Goal: Task Accomplishment & Management: Manage account settings

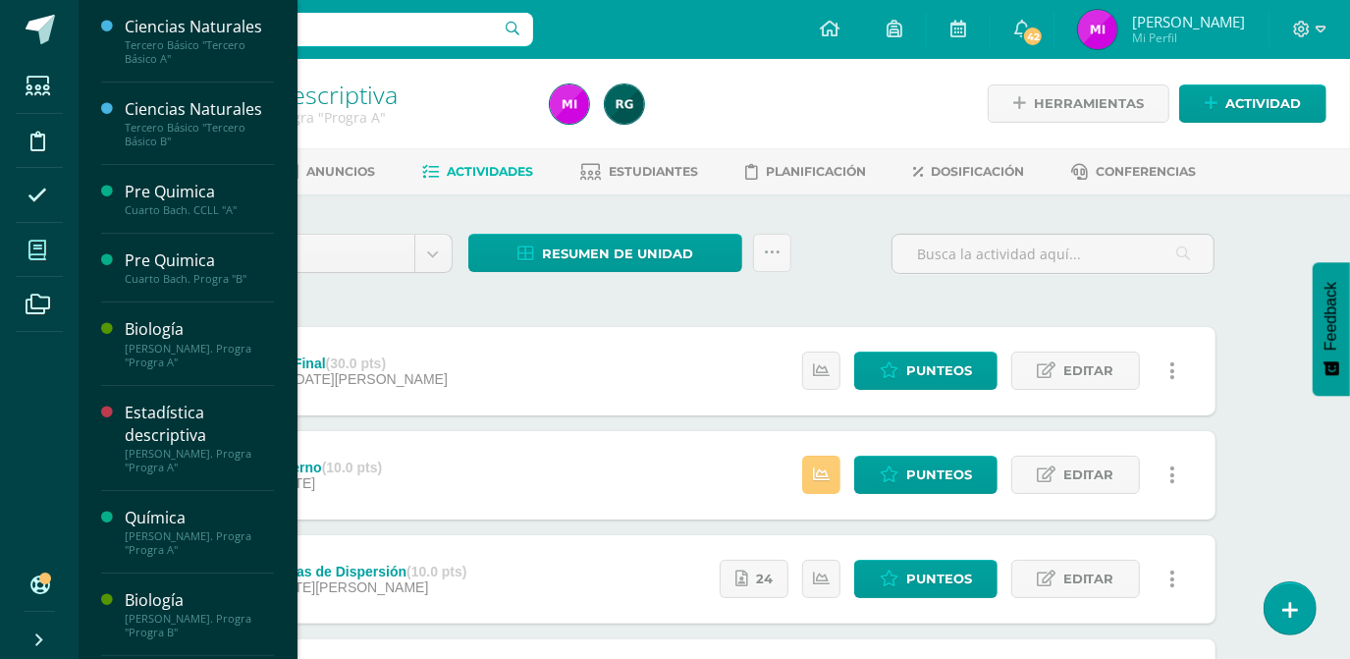
click at [39, 248] on icon at bounding box center [37, 250] width 18 height 20
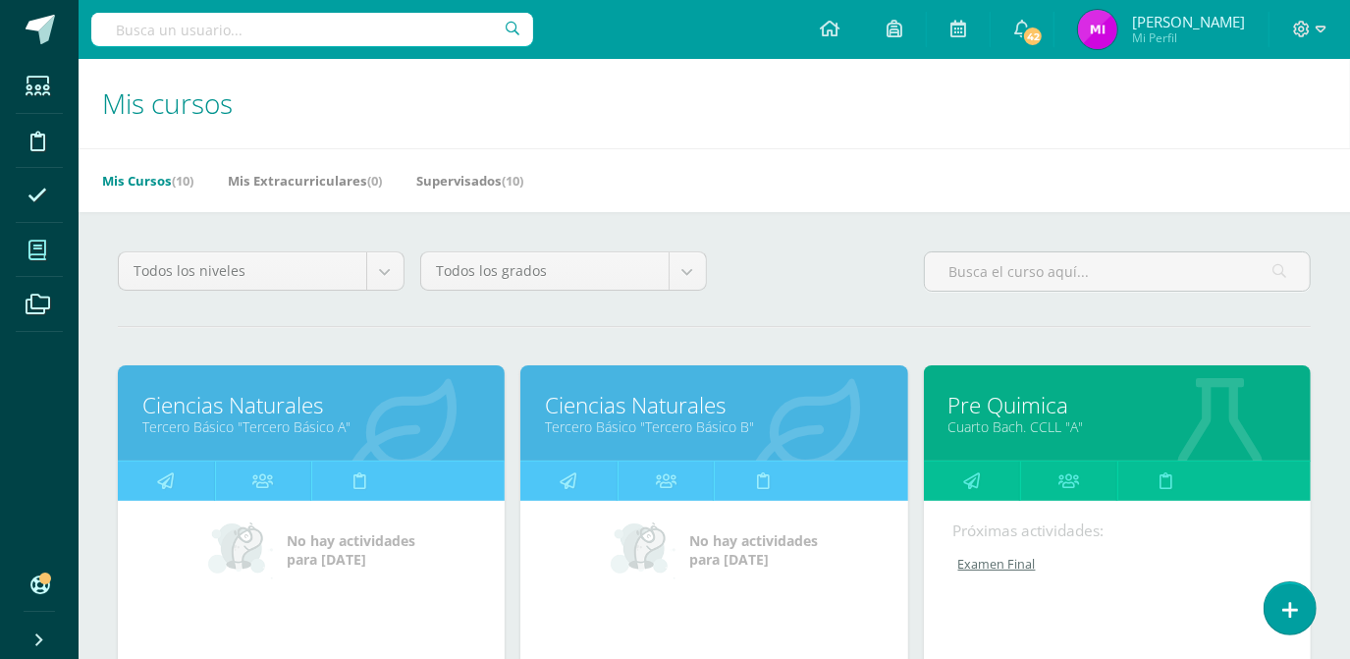
click at [806, 295] on div "Todos los niveles Todos los niveles Preprimaria Bach. Dibujo Básico Bach. CCLL …" at bounding box center [714, 279] width 1208 height 56
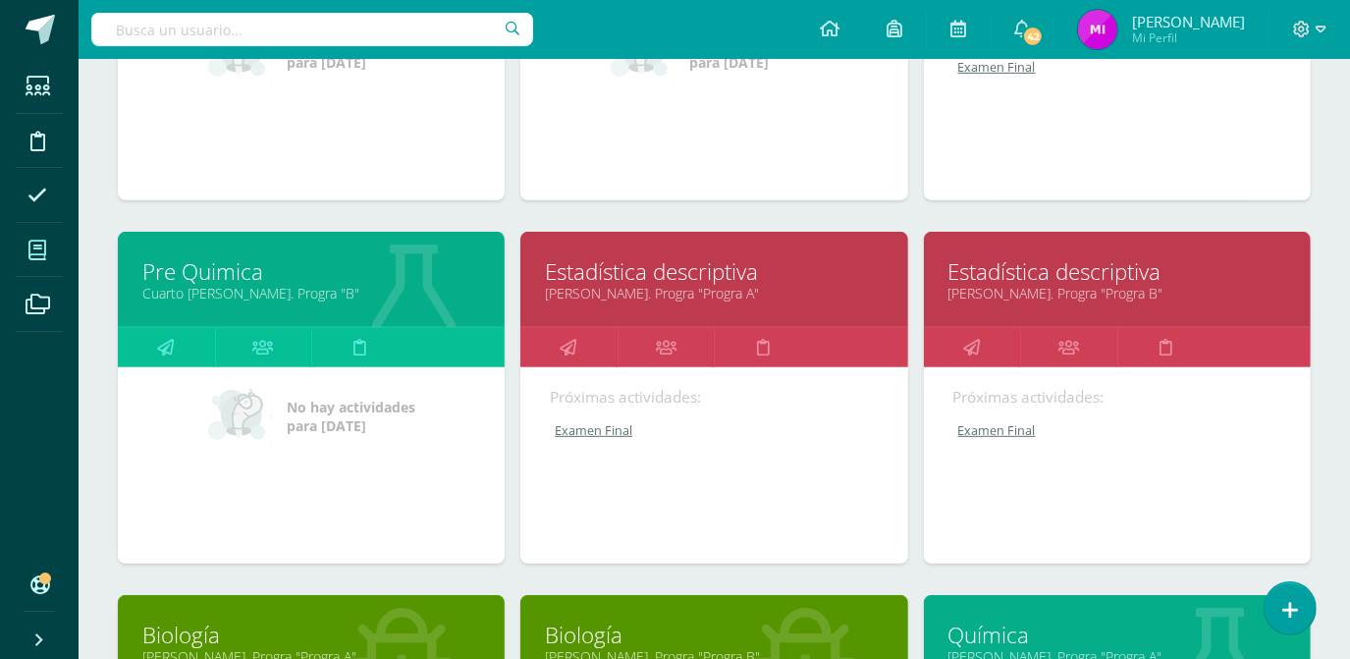
scroll to position [500, 0]
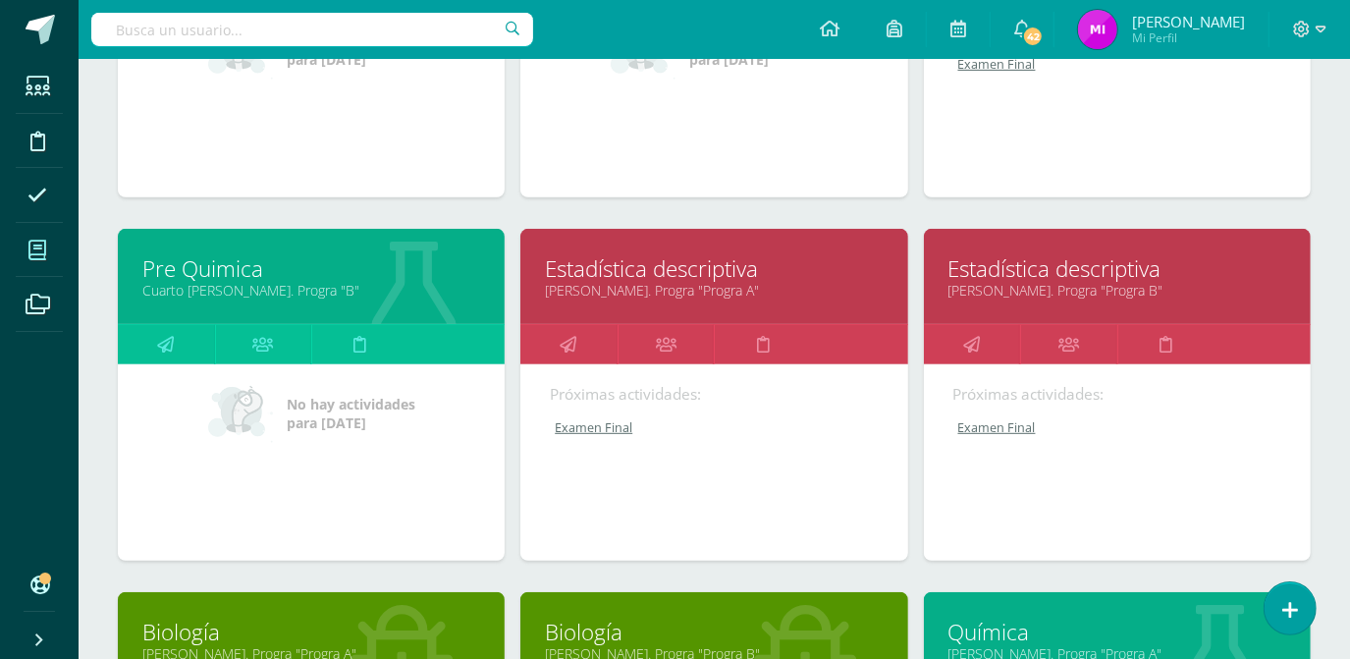
click at [1039, 290] on link "[PERSON_NAME]. Progra "Progra B"" at bounding box center [1117, 290] width 338 height 19
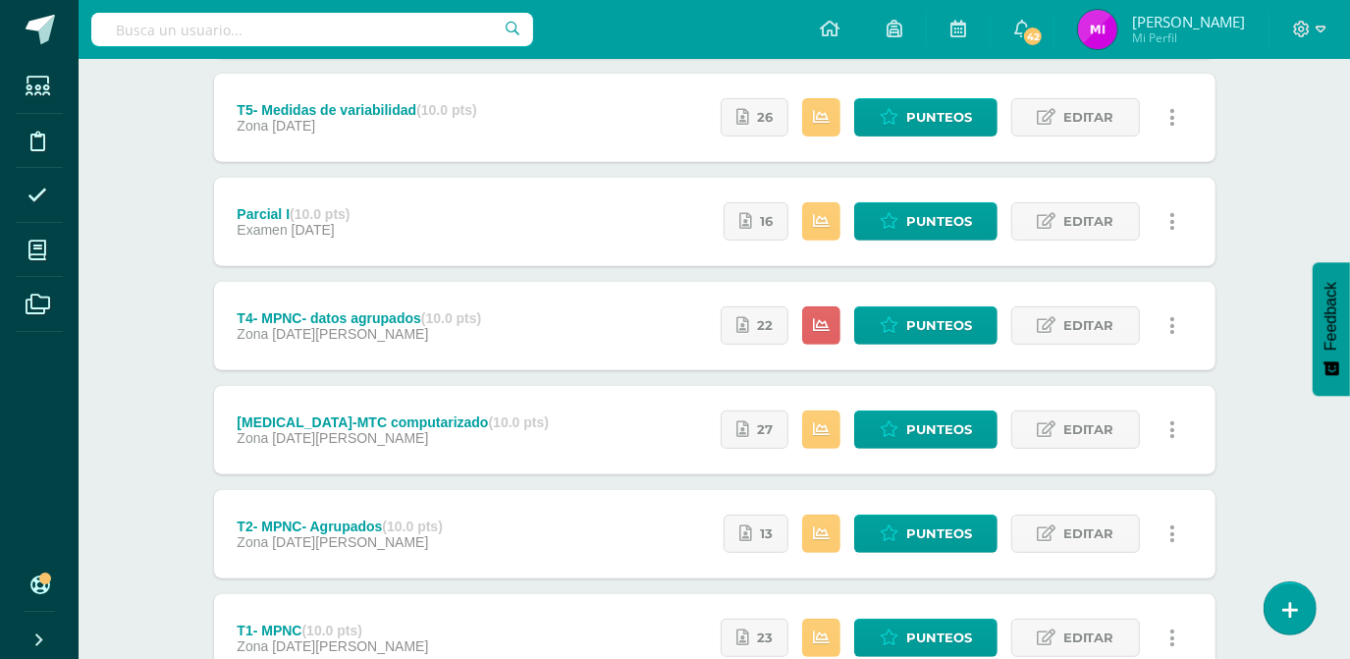
scroll to position [463, 0]
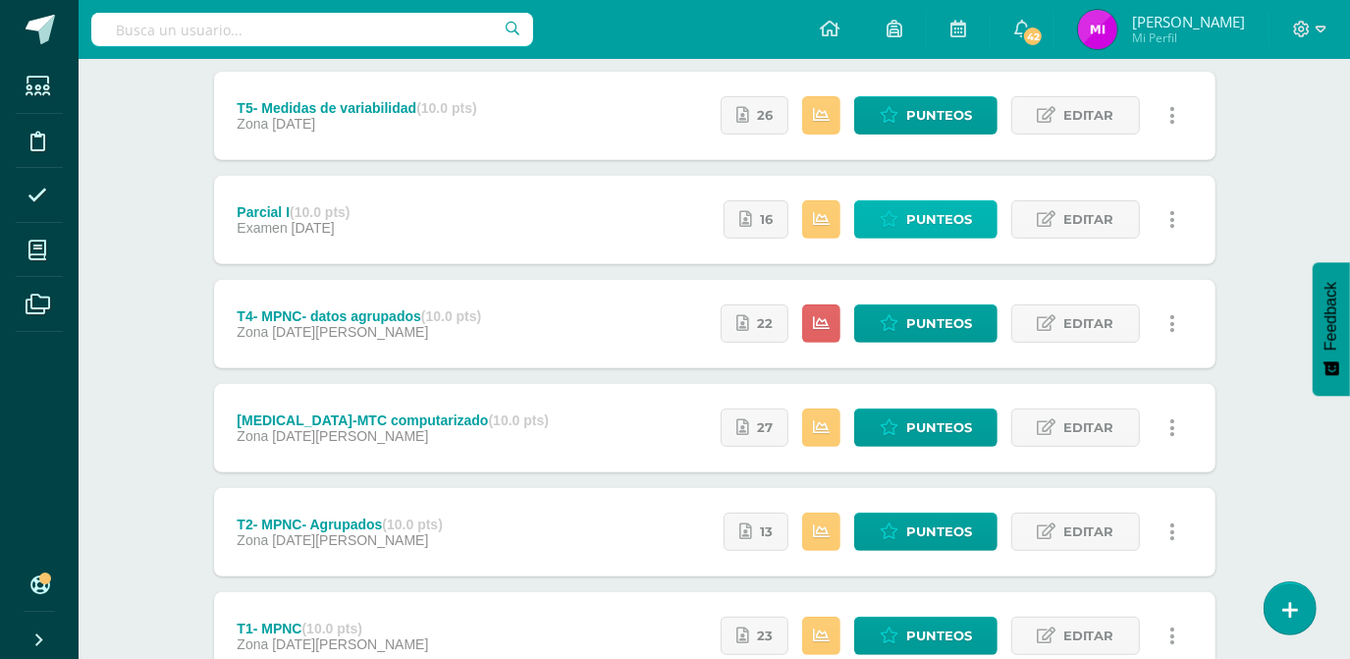
click at [919, 218] on span "Punteos" at bounding box center [939, 219] width 66 height 36
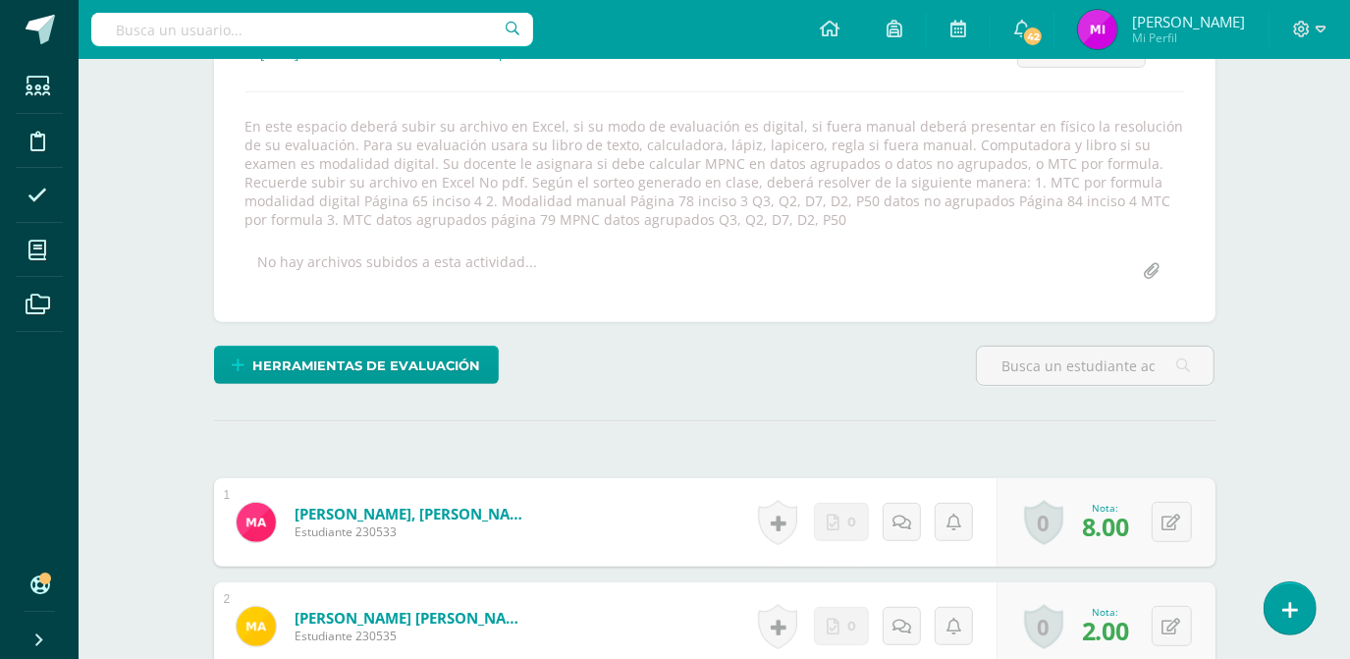
scroll to position [316, 0]
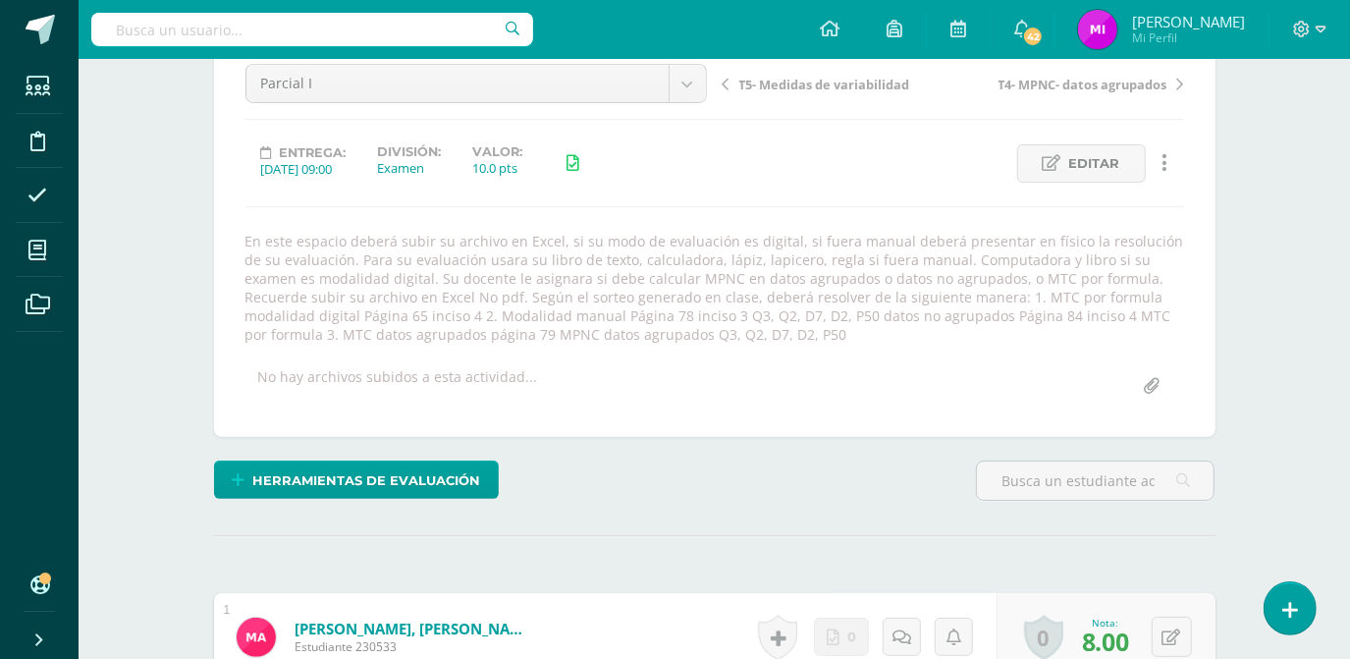
scroll to position [153, 0]
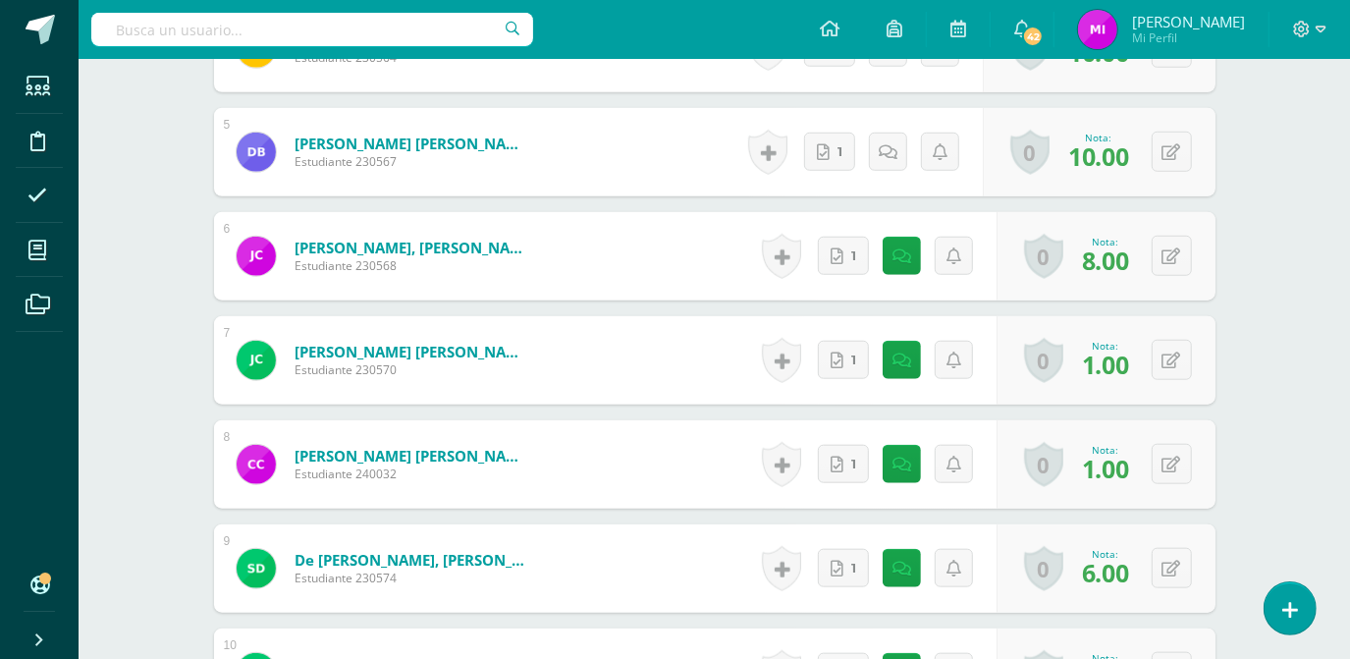
scroll to position [1296, 0]
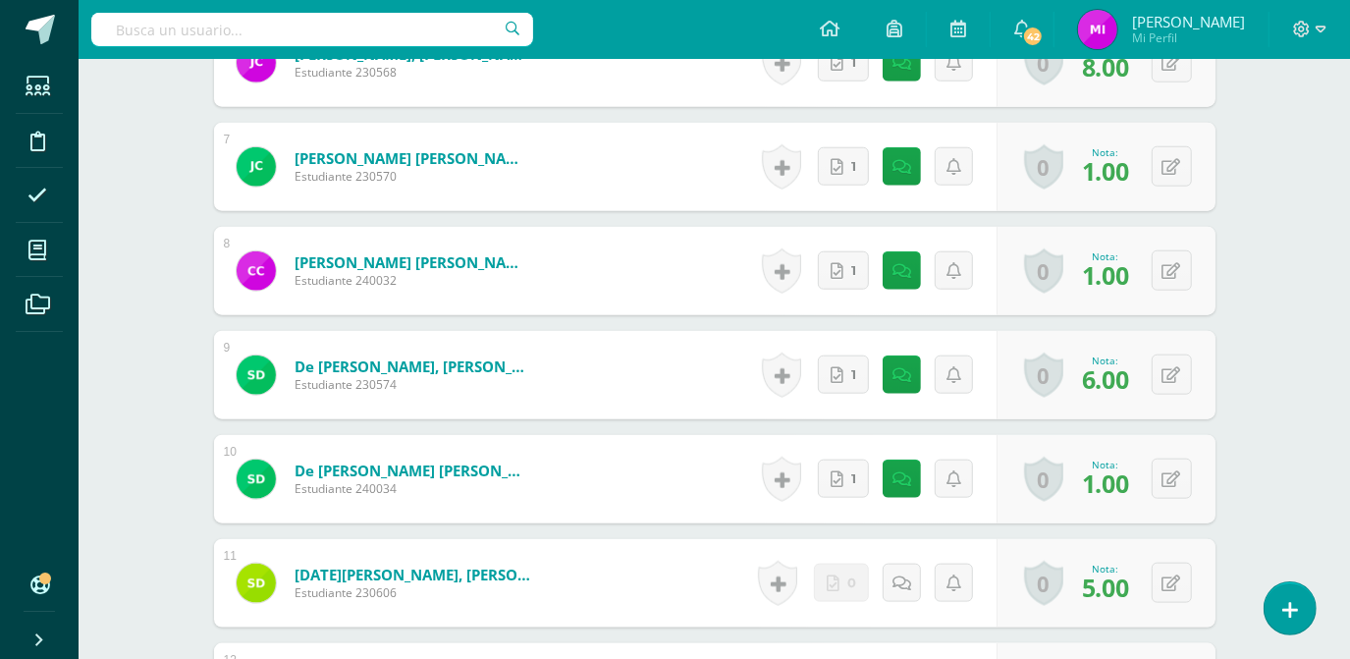
click at [1282, 451] on div "Estadística descriptiva Quinto Bach. Progra "Progra B" Herramientas Detalle de …" at bounding box center [714, 640] width 1271 height 3754
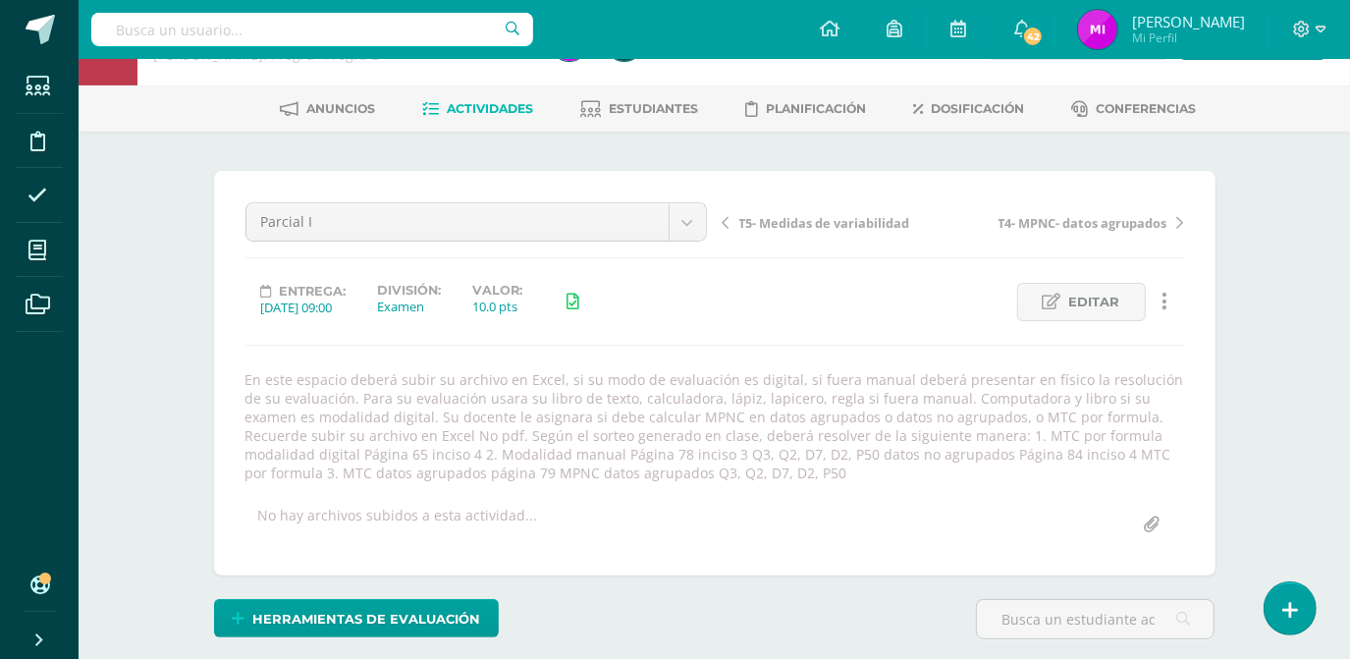
scroll to position [0, 0]
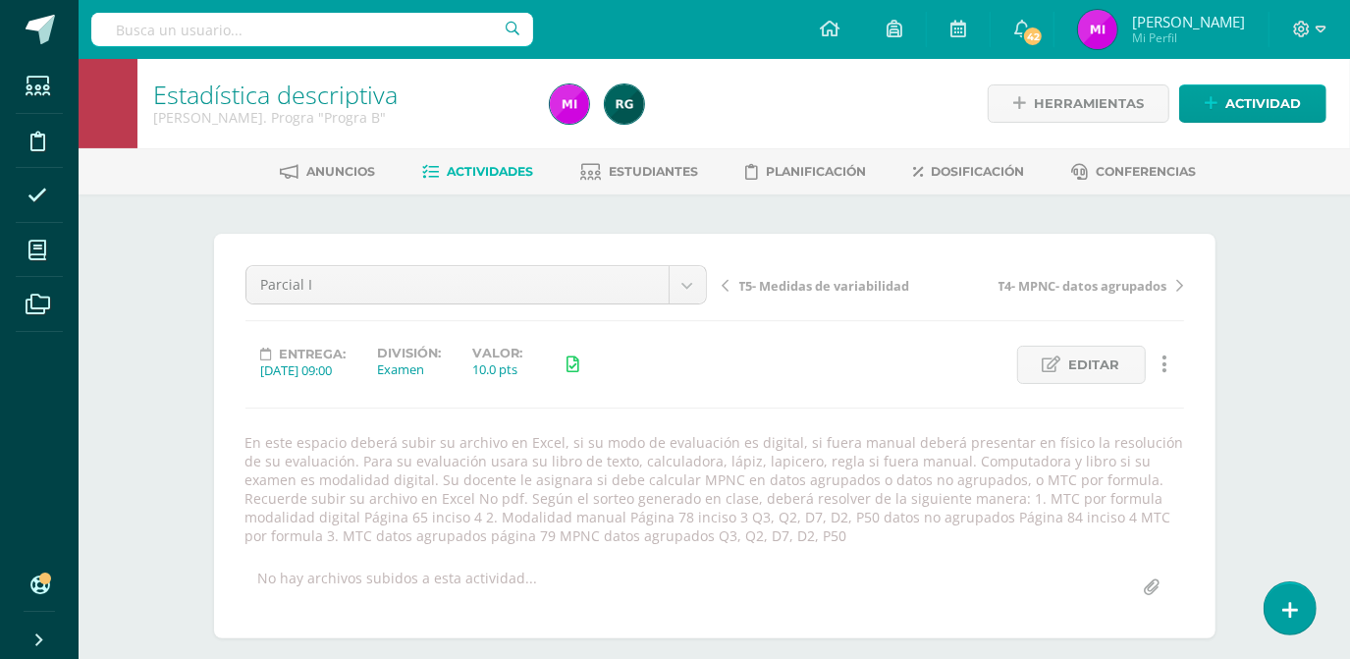
click at [483, 171] on span "Actividades" at bounding box center [490, 171] width 86 height 15
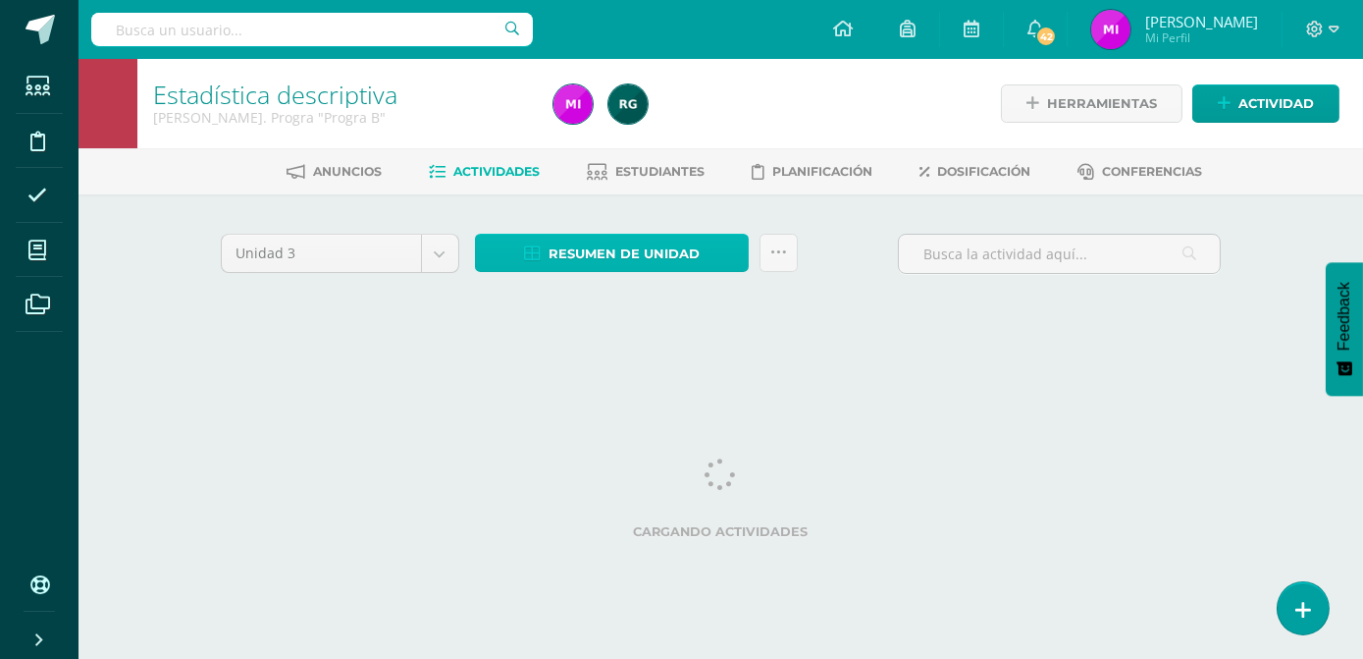
click at [611, 247] on span "Resumen de unidad" at bounding box center [624, 254] width 151 height 36
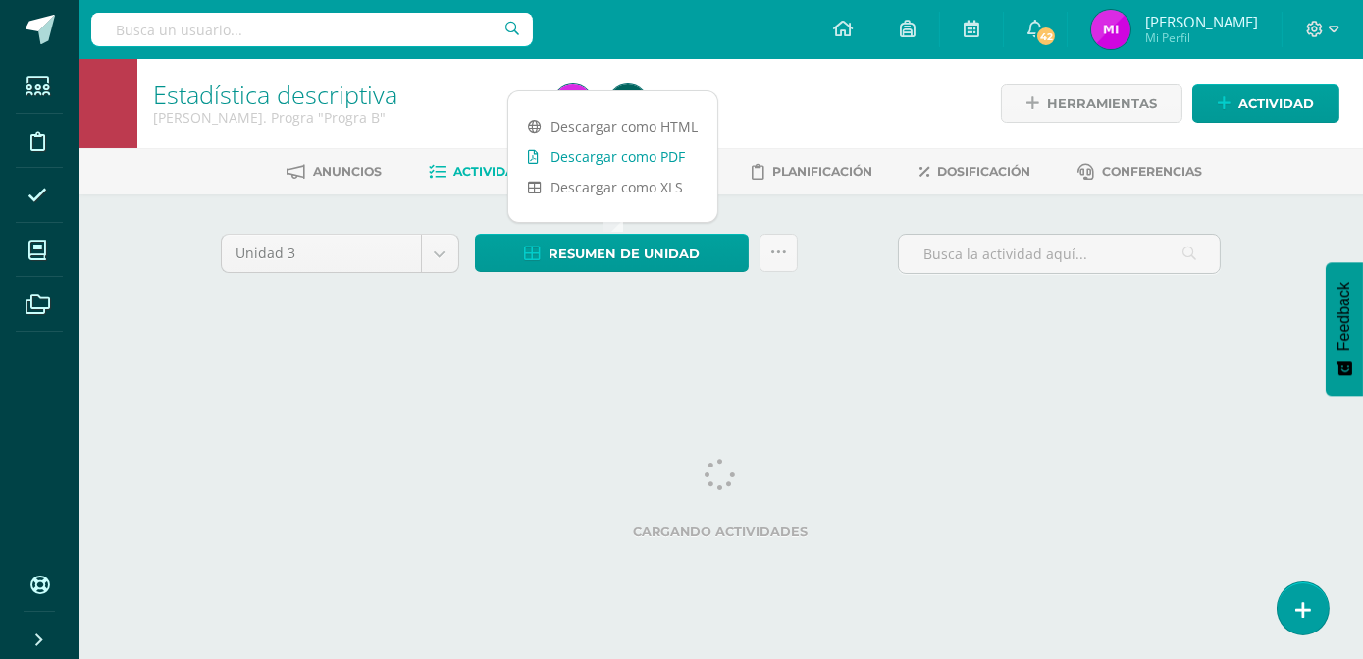
click at [594, 156] on link "Descargar como PDF" at bounding box center [612, 156] width 209 height 30
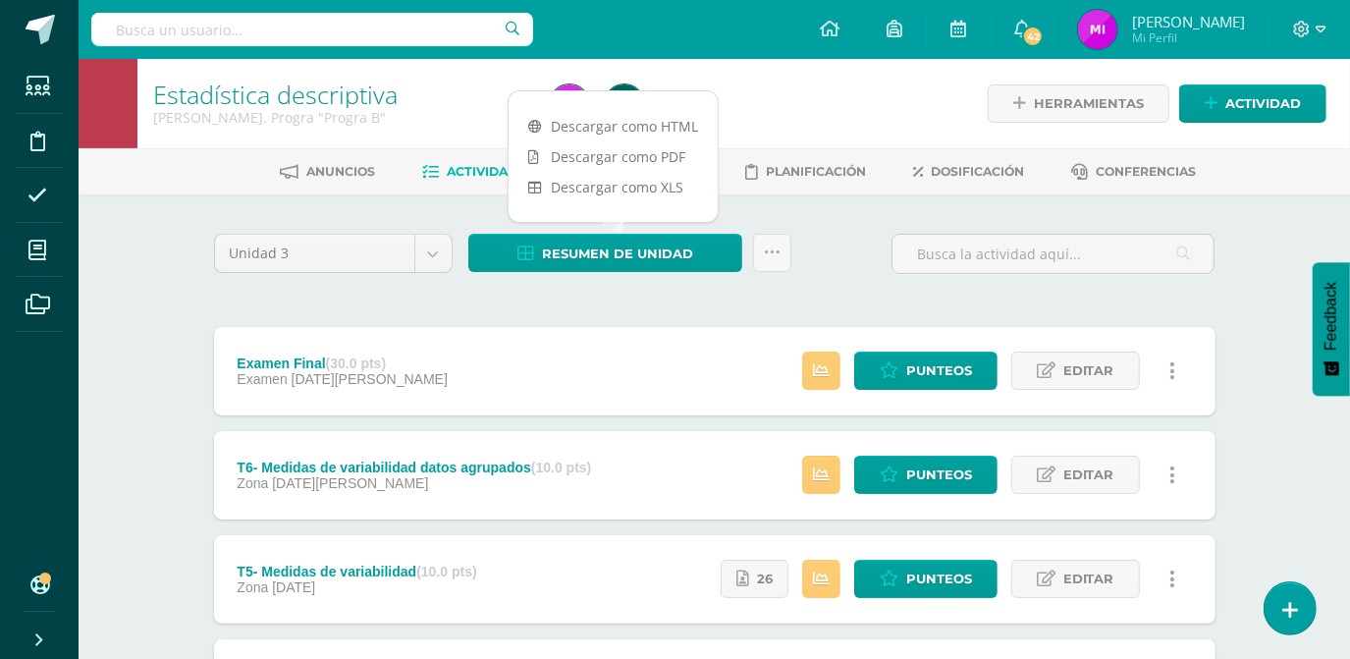
click at [1274, 488] on div "Estadística descriptiva Quinto Bach. Progra "Progra B" Herramientas Detalle de …" at bounding box center [714, 666] width 1271 height 1215
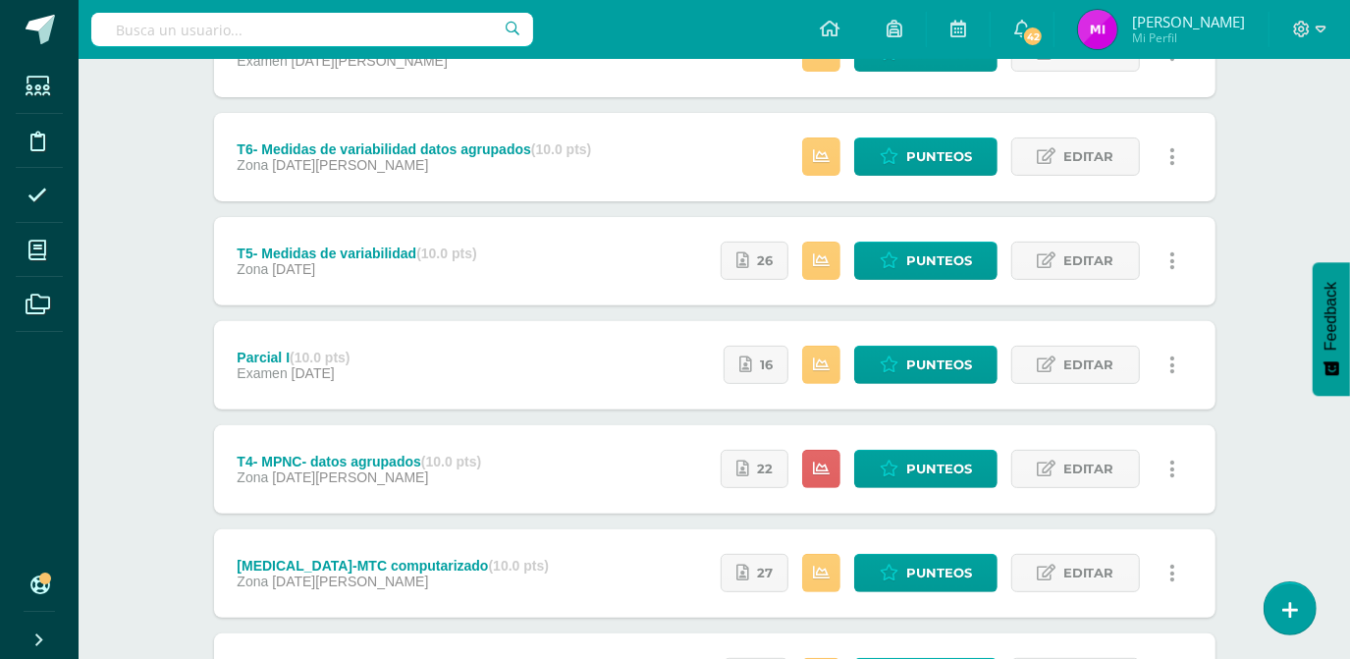
scroll to position [321, 0]
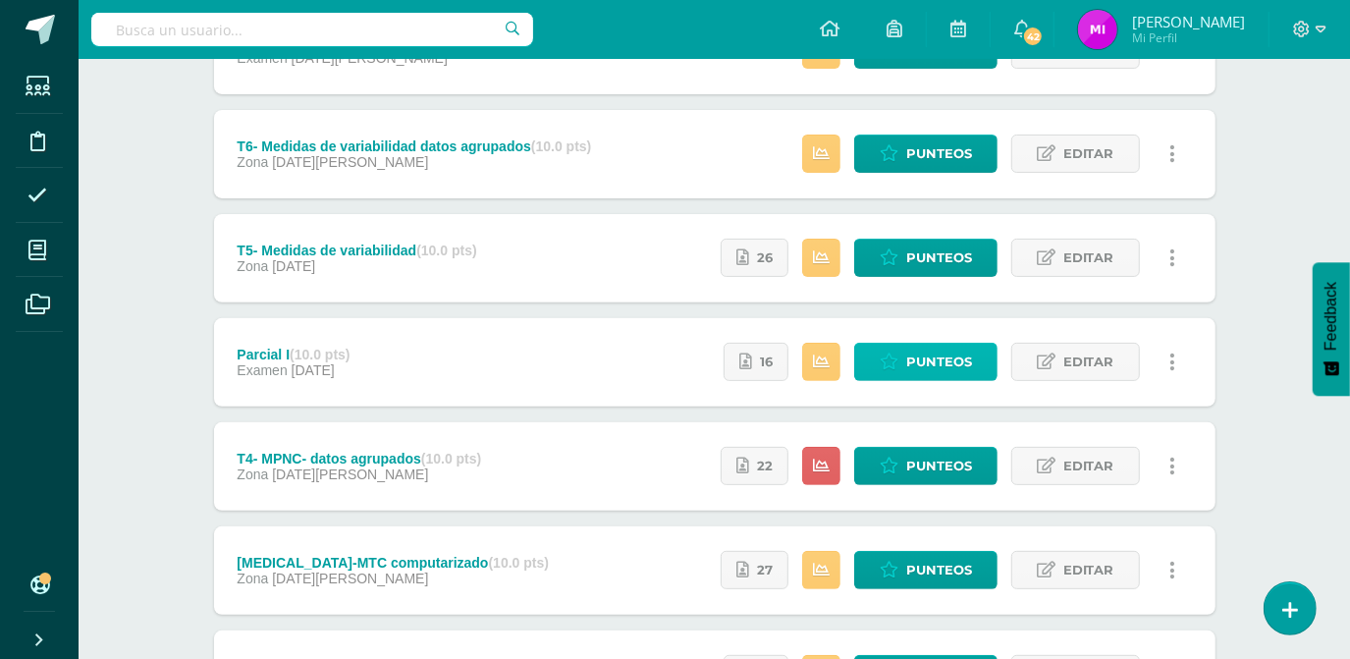
click at [941, 349] on span "Punteos" at bounding box center [939, 362] width 66 height 36
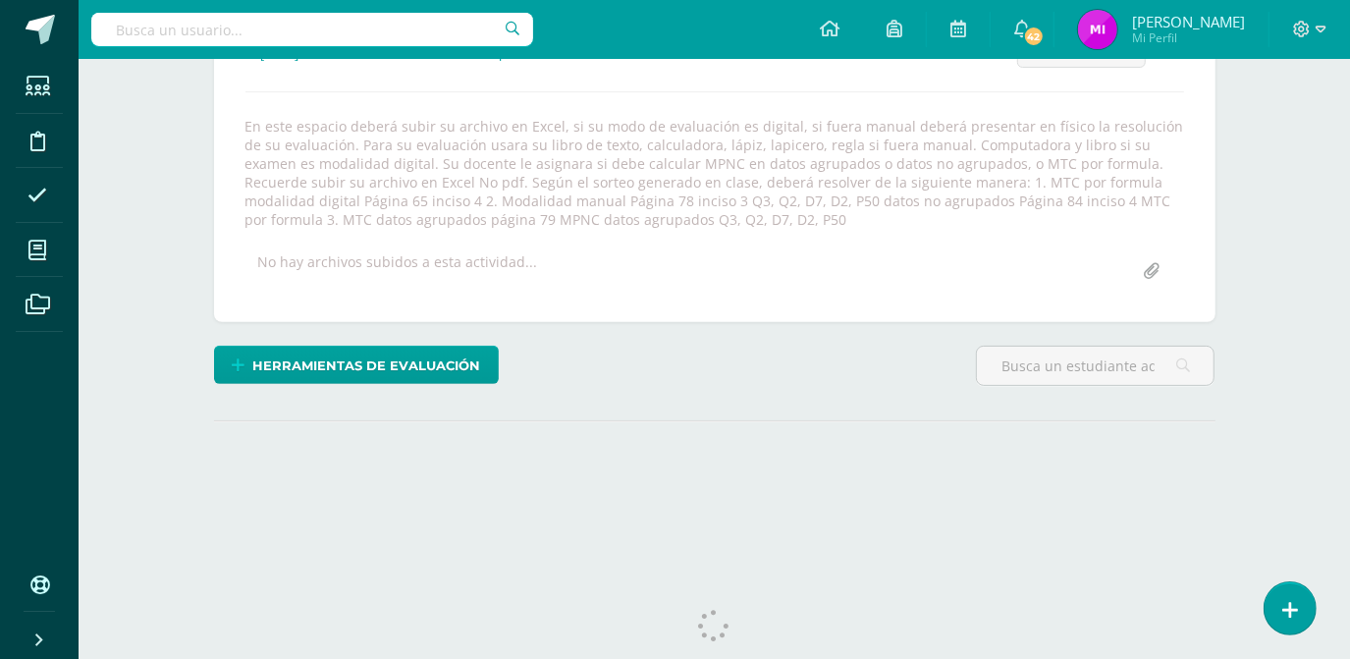
click at [1280, 284] on div "Estadística descriptiva Quinto Bach. Progra "Progra B" Herramientas Detalle de …" at bounding box center [714, 158] width 1271 height 830
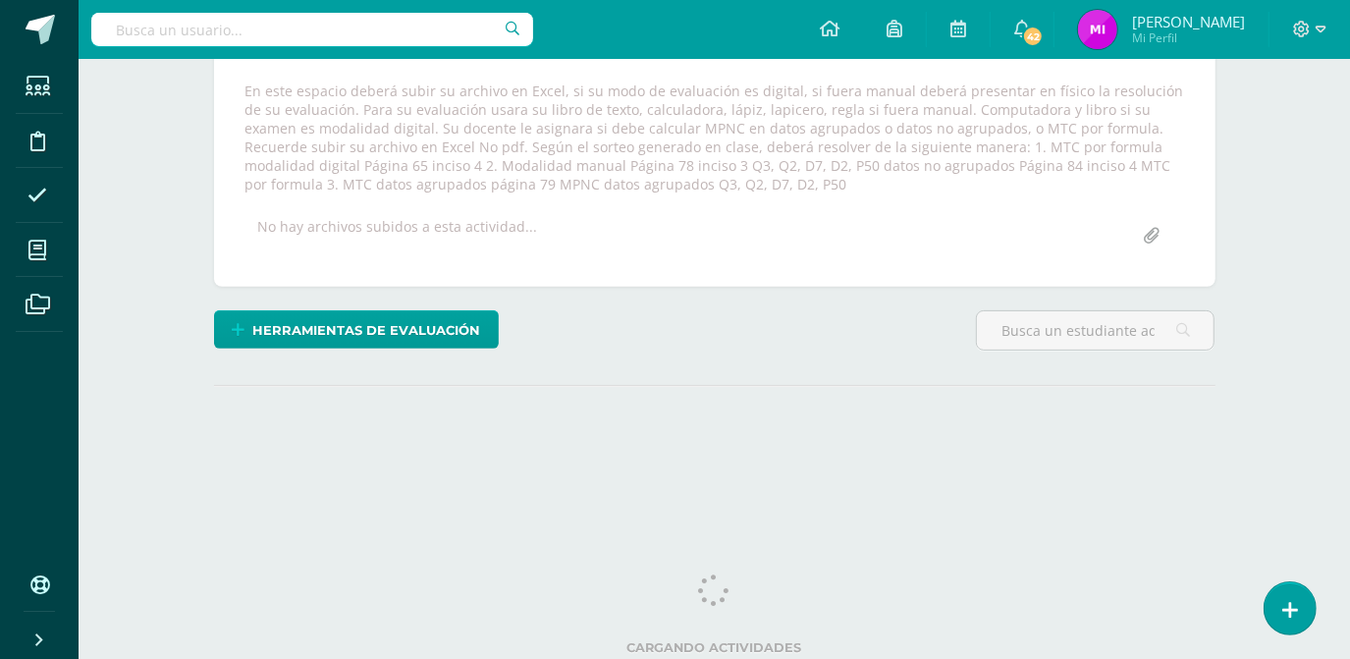
scroll to position [357, 0]
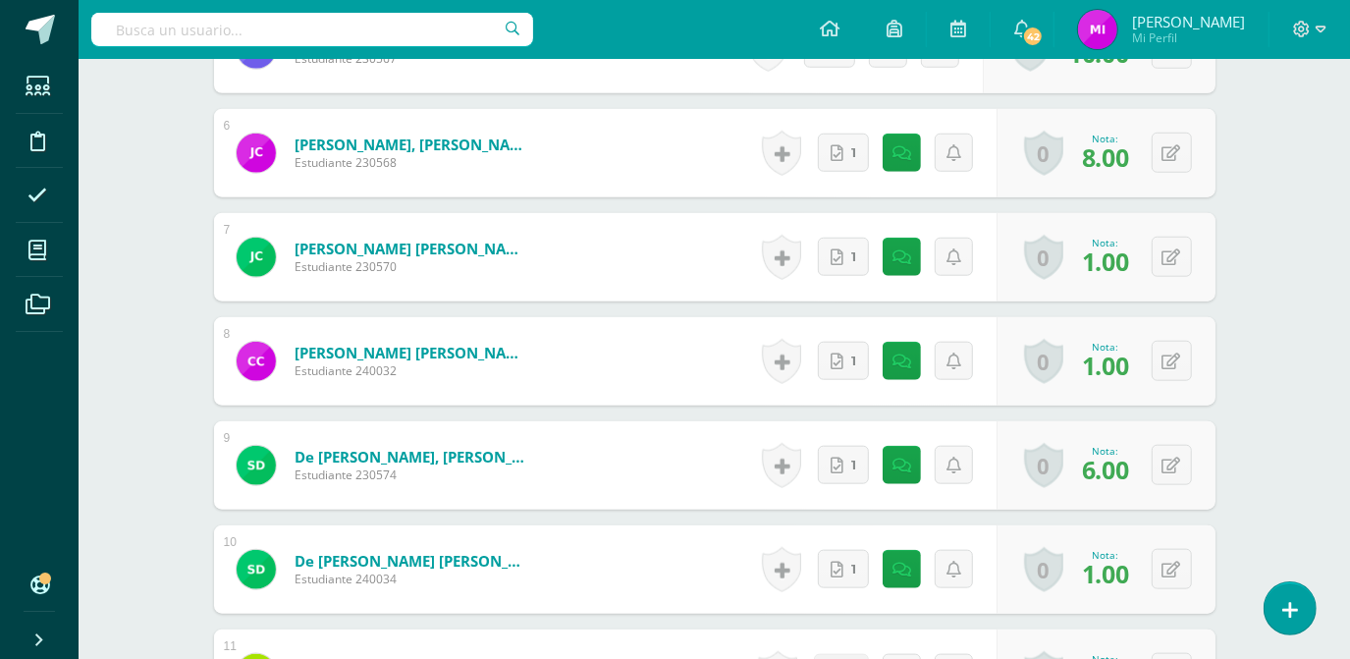
scroll to position [1114, 0]
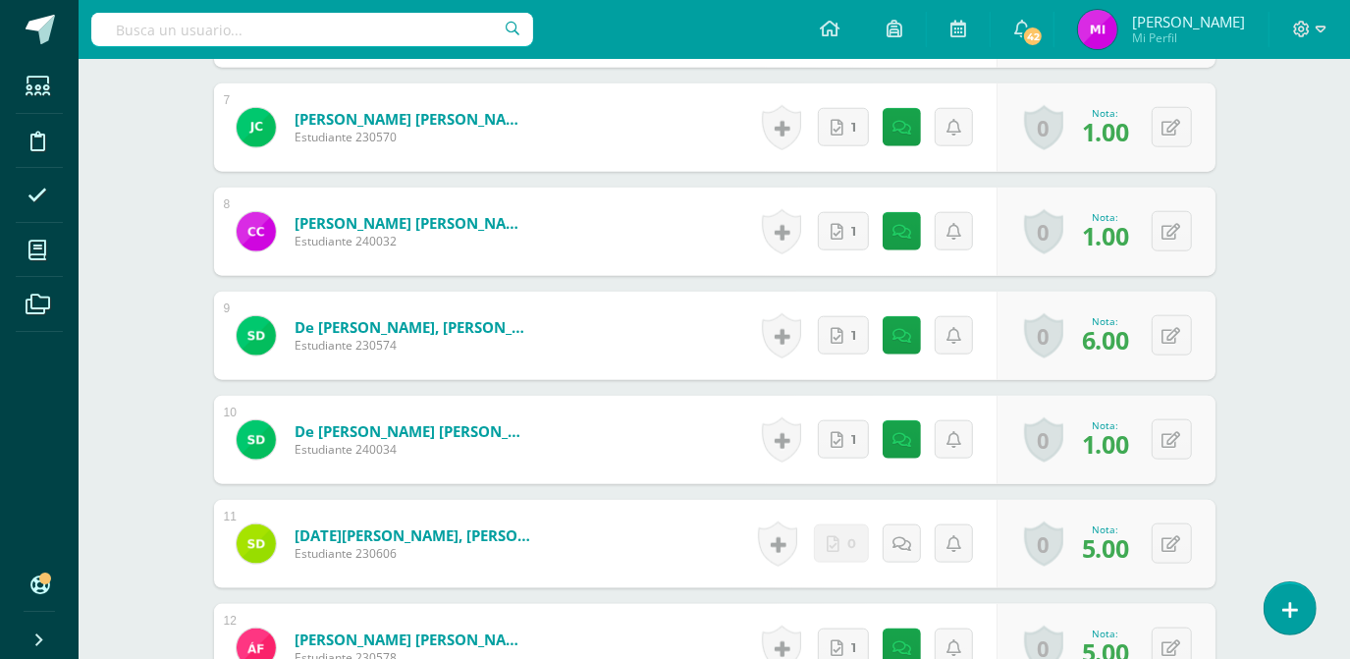
scroll to position [1331, 0]
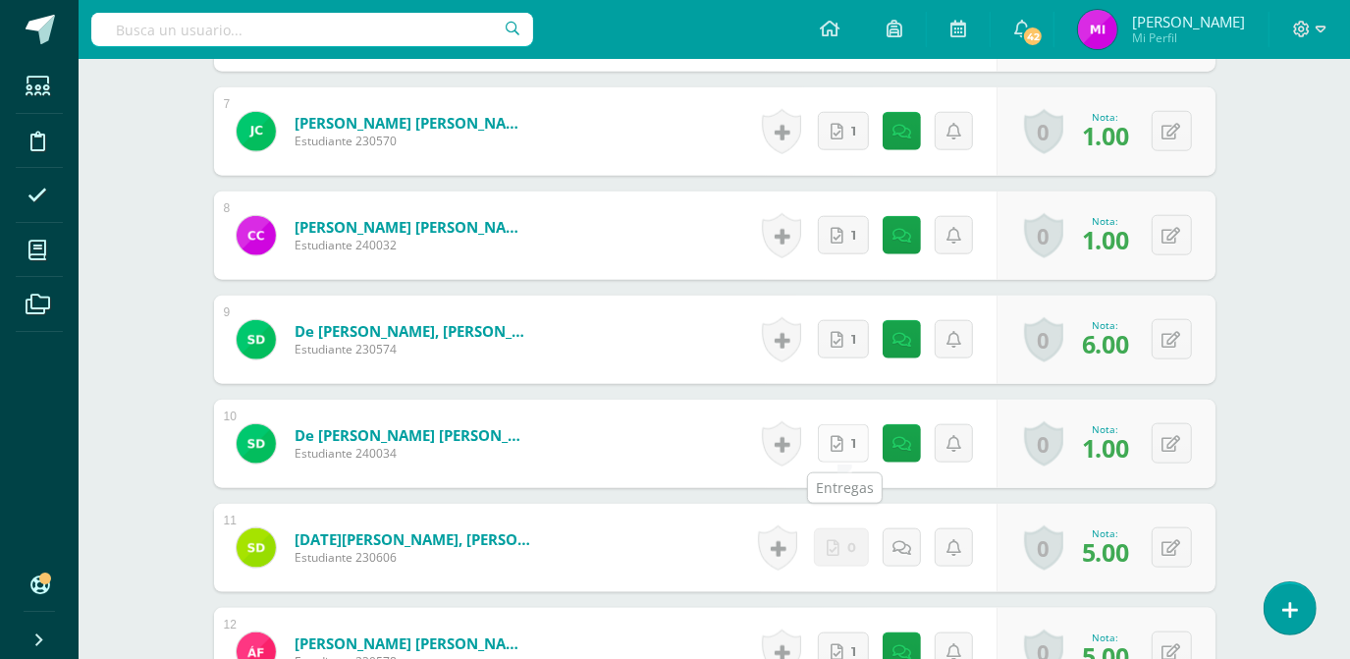
click at [845, 447] on link "1" at bounding box center [843, 443] width 51 height 38
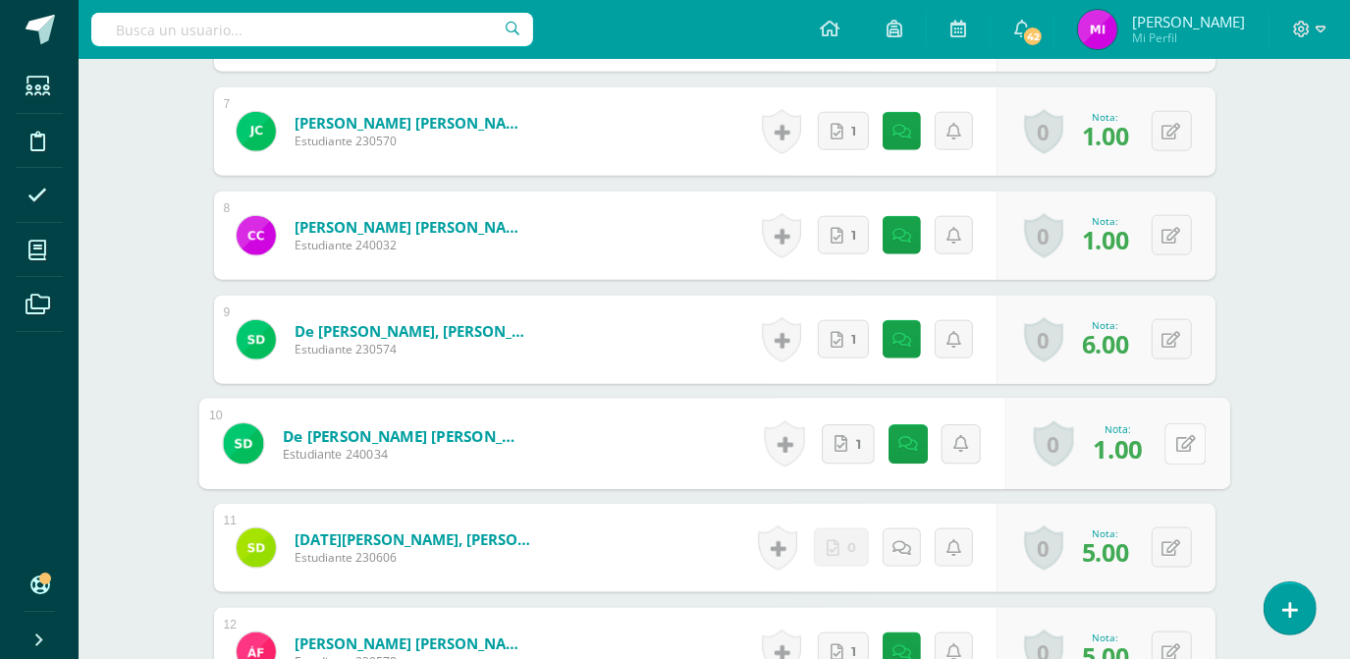
click at [1178, 443] on icon at bounding box center [1185, 443] width 20 height 17
type input "7"
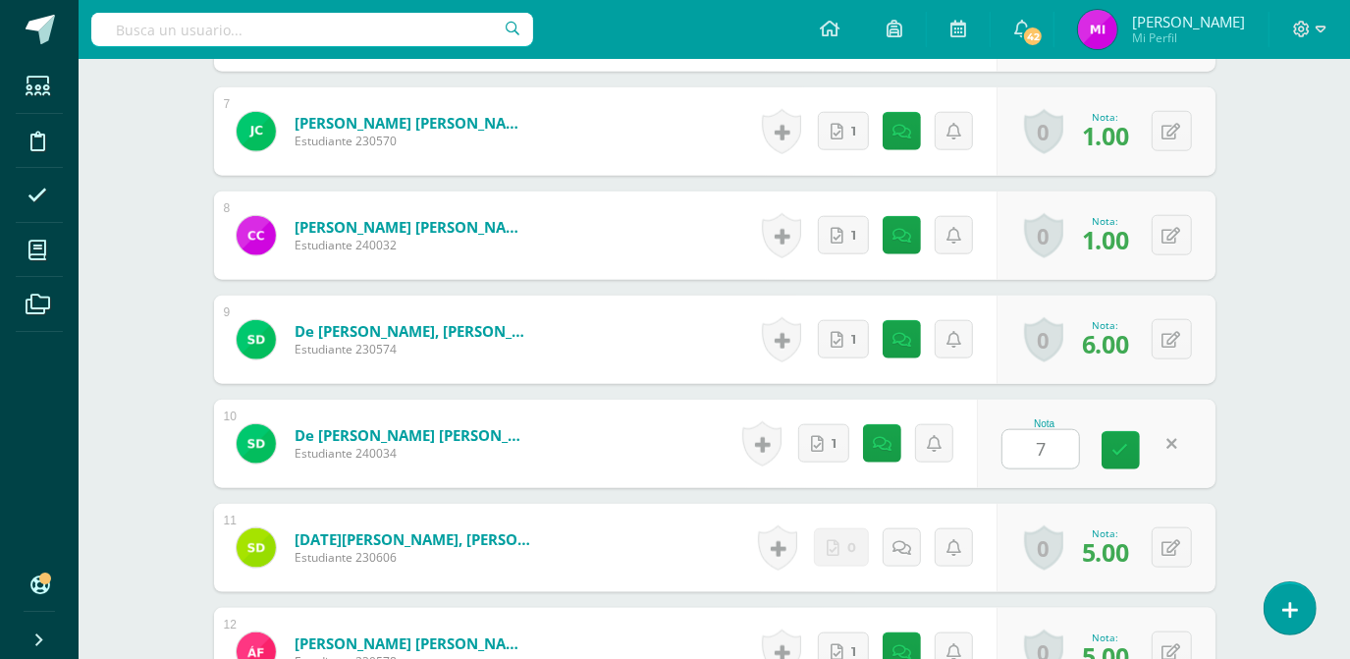
click at [1284, 477] on div "Estadística descriptiva Quinto Bach. Progra "Progra B" Herramientas Detalle de …" at bounding box center [714, 605] width 1271 height 3754
click at [1285, 438] on div "Estadística descriptiva Quinto Bach. Progra "Progra B" Herramientas Detalle de …" at bounding box center [714, 605] width 1271 height 3754
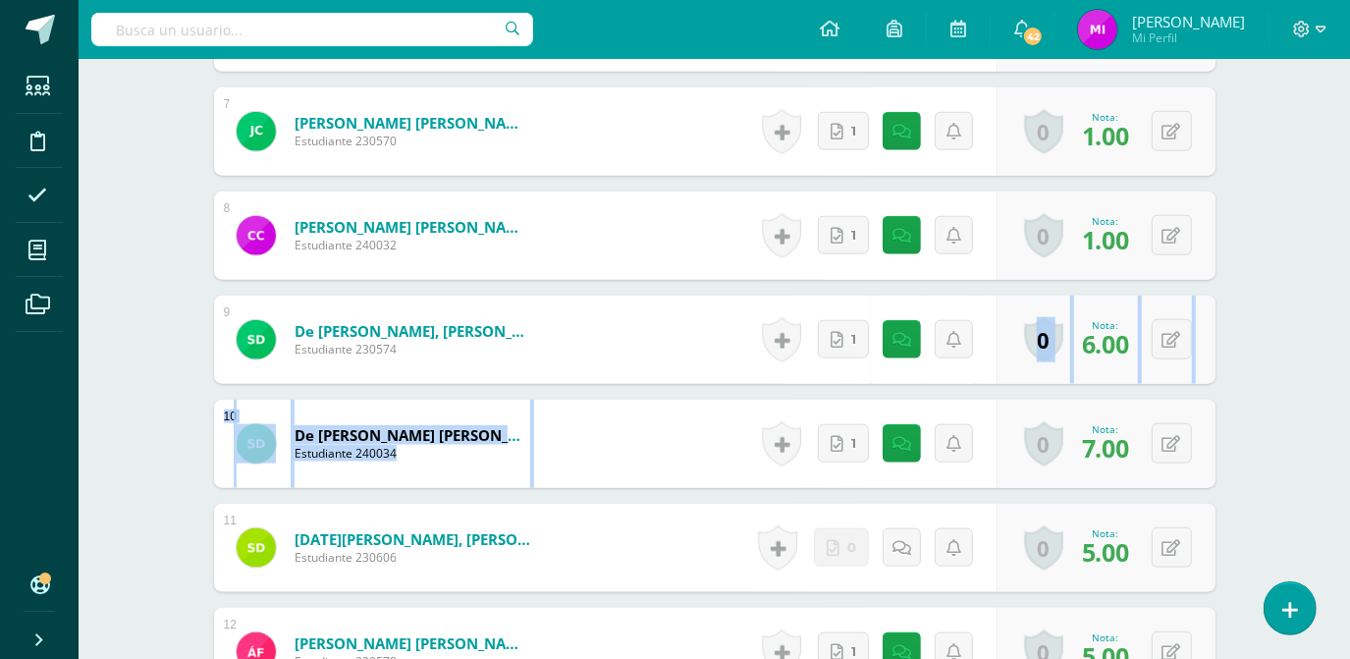
drag, startPoint x: 1285, startPoint y: 438, endPoint x: 607, endPoint y: 290, distance: 694.3
click at [607, 290] on div "Estadística descriptiva Quinto Bach. Progra "Progra B" Herramientas Detalle de …" at bounding box center [714, 605] width 1271 height 3754
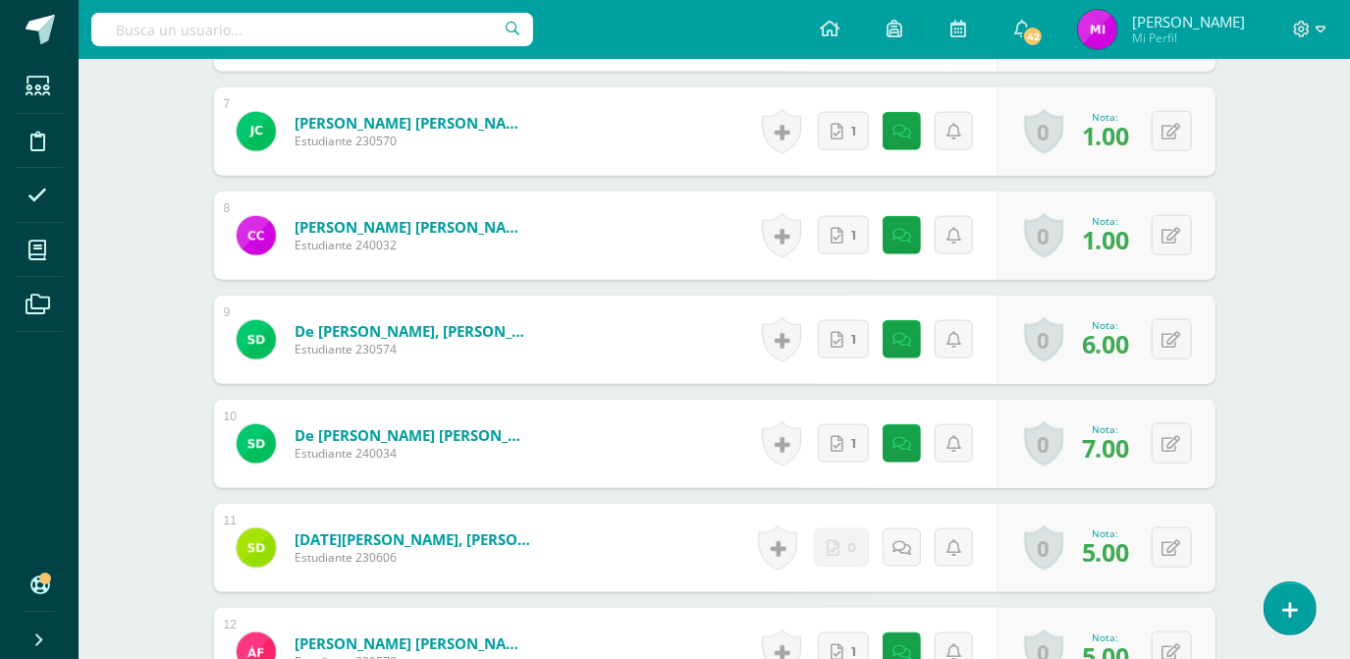
click at [1293, 427] on div "Estadística descriptiva Quinto Bach. Progra "Progra B" Herramientas Detalle de …" at bounding box center [714, 605] width 1271 height 3754
click at [1285, 417] on div "Estadística descriptiva Quinto Bach. Progra "Progra B" Herramientas Detalle de …" at bounding box center [714, 605] width 1271 height 3754
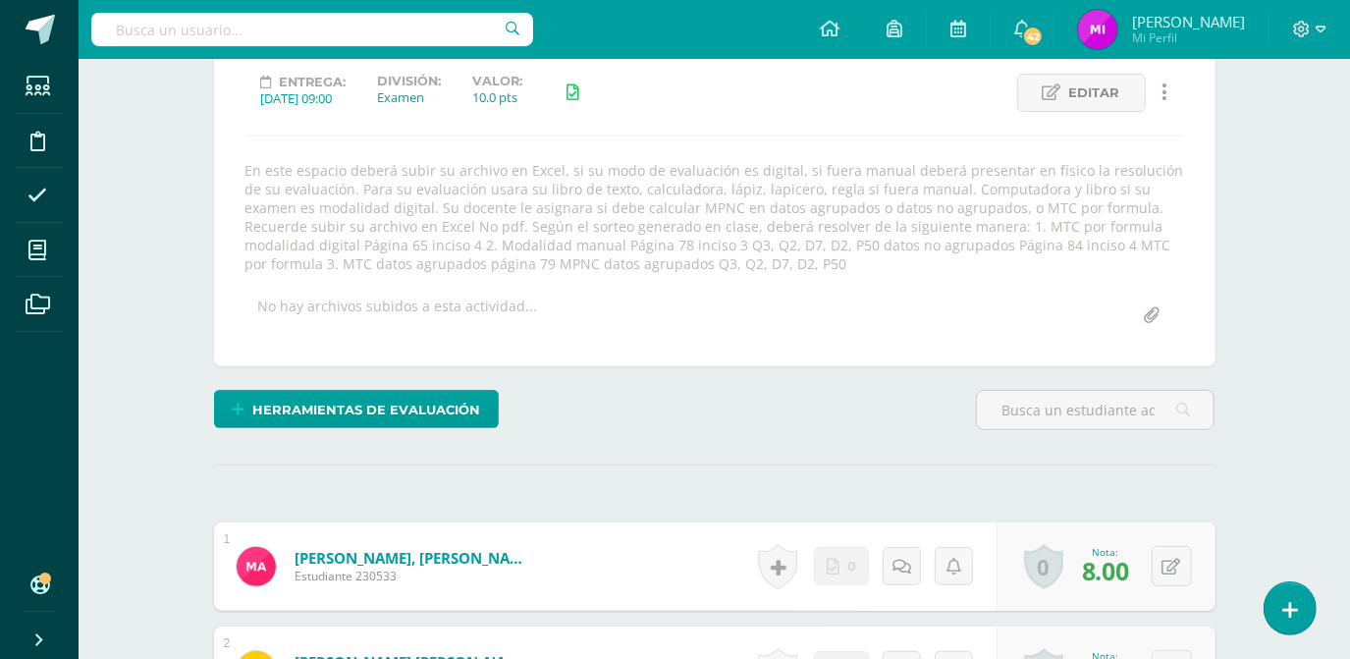
scroll to position [81, 0]
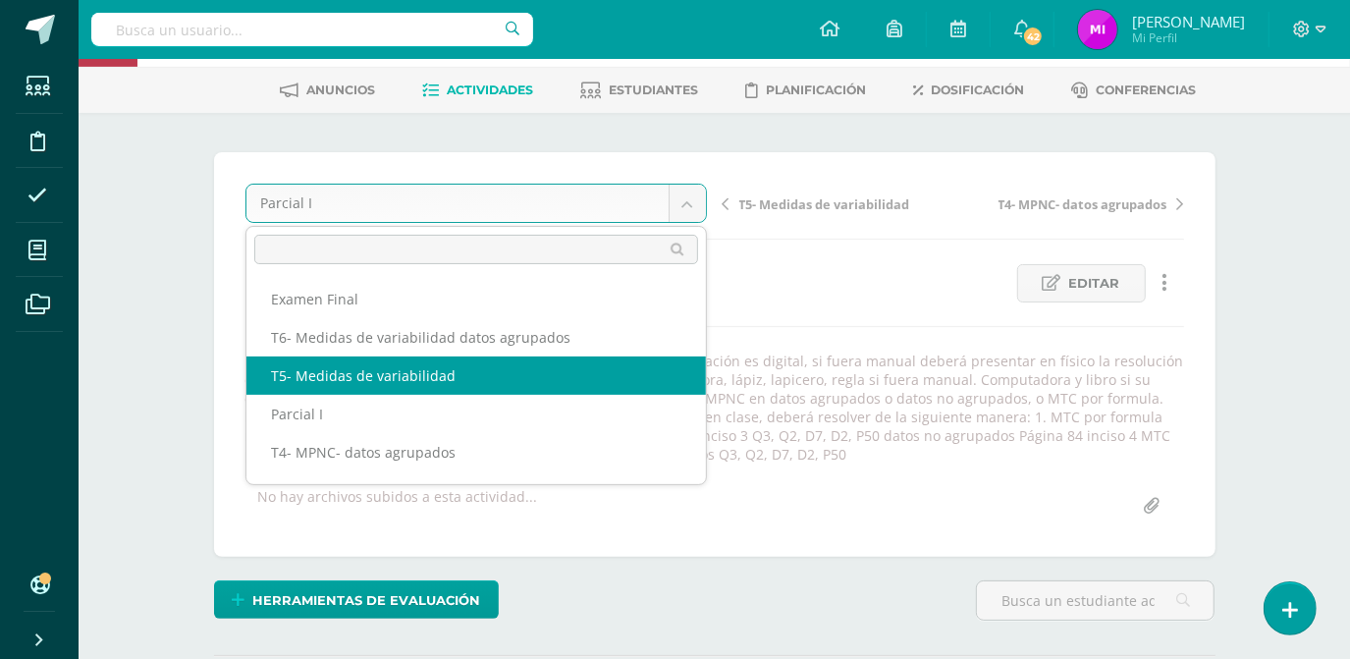
select select "/dashboard/teacher/grade-activity/104870/"
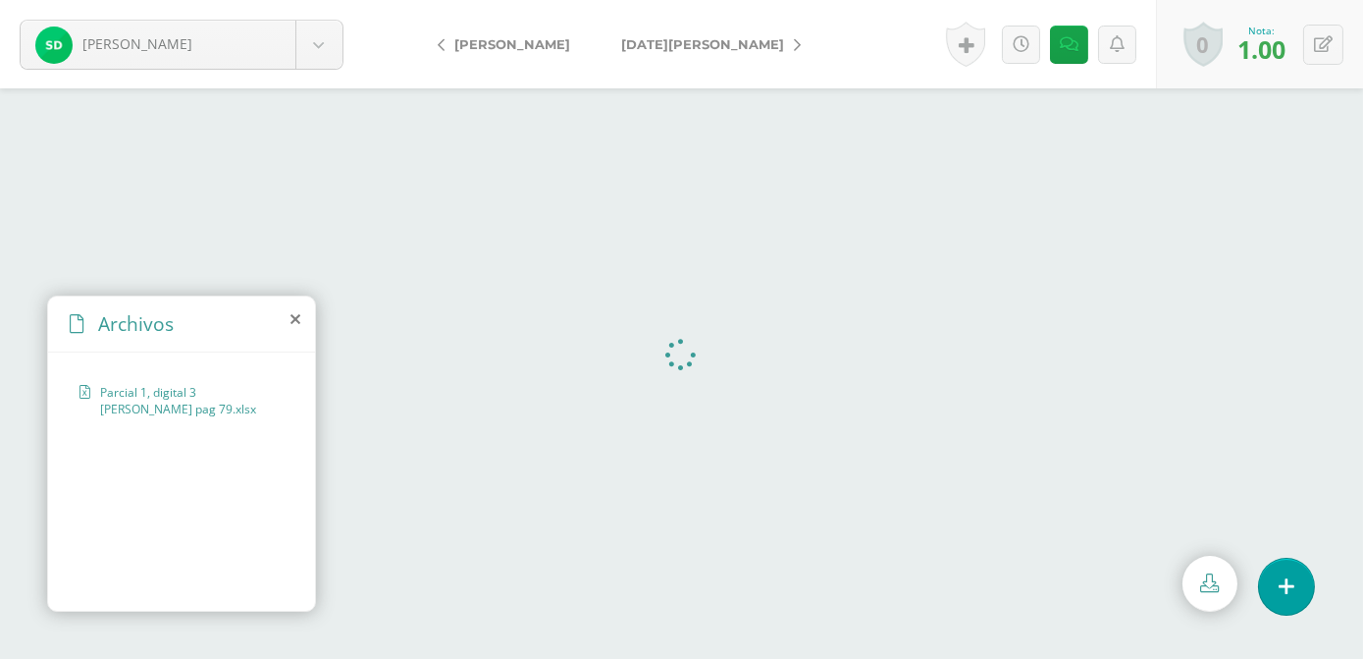
click at [295, 323] on icon at bounding box center [296, 319] width 10 height 16
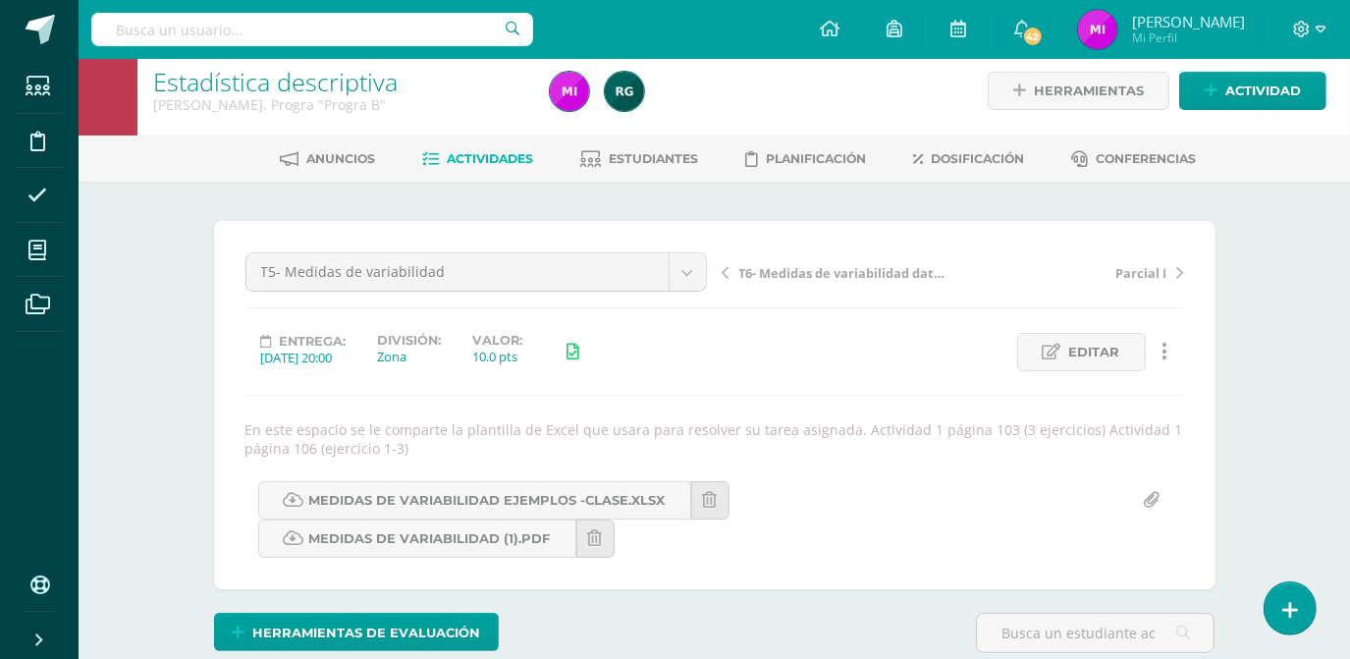
scroll to position [13, 0]
click at [1277, 411] on div "Estadística descriptiva Quinto Bach. Progra "Progra B" Herramientas Detalle de …" at bounding box center [714, 443] width 1271 height 794
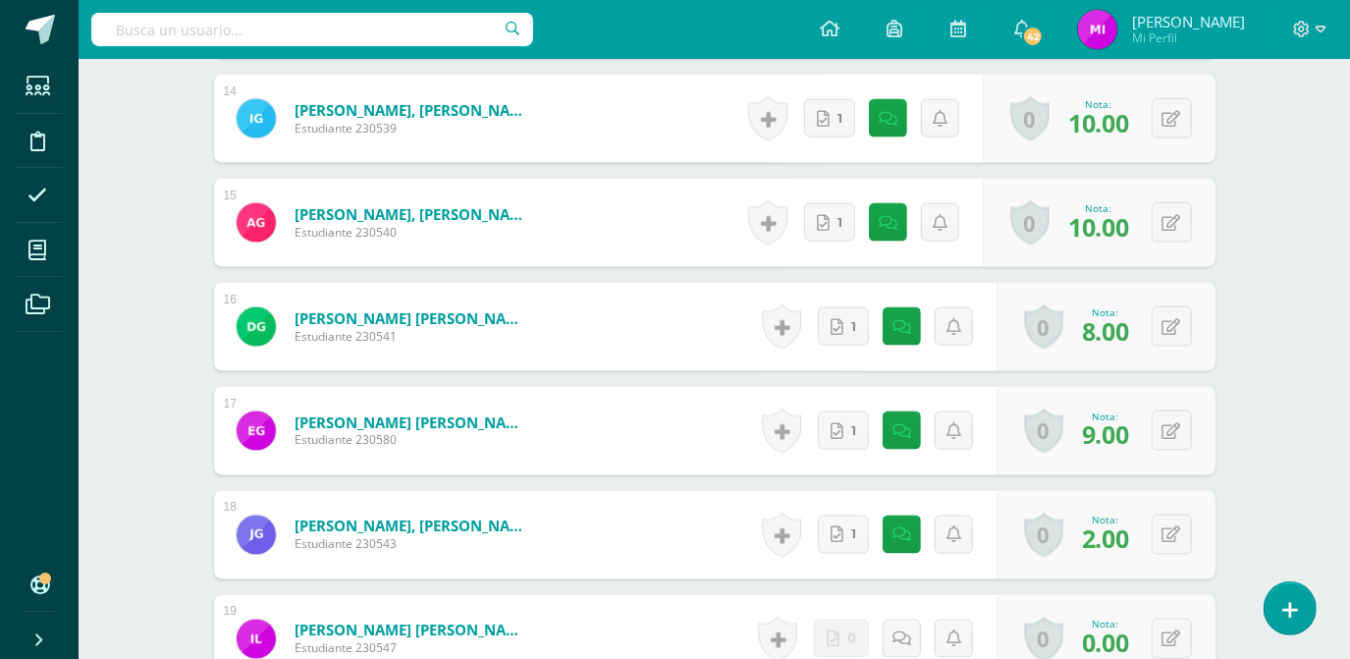
scroll to position [2072, 0]
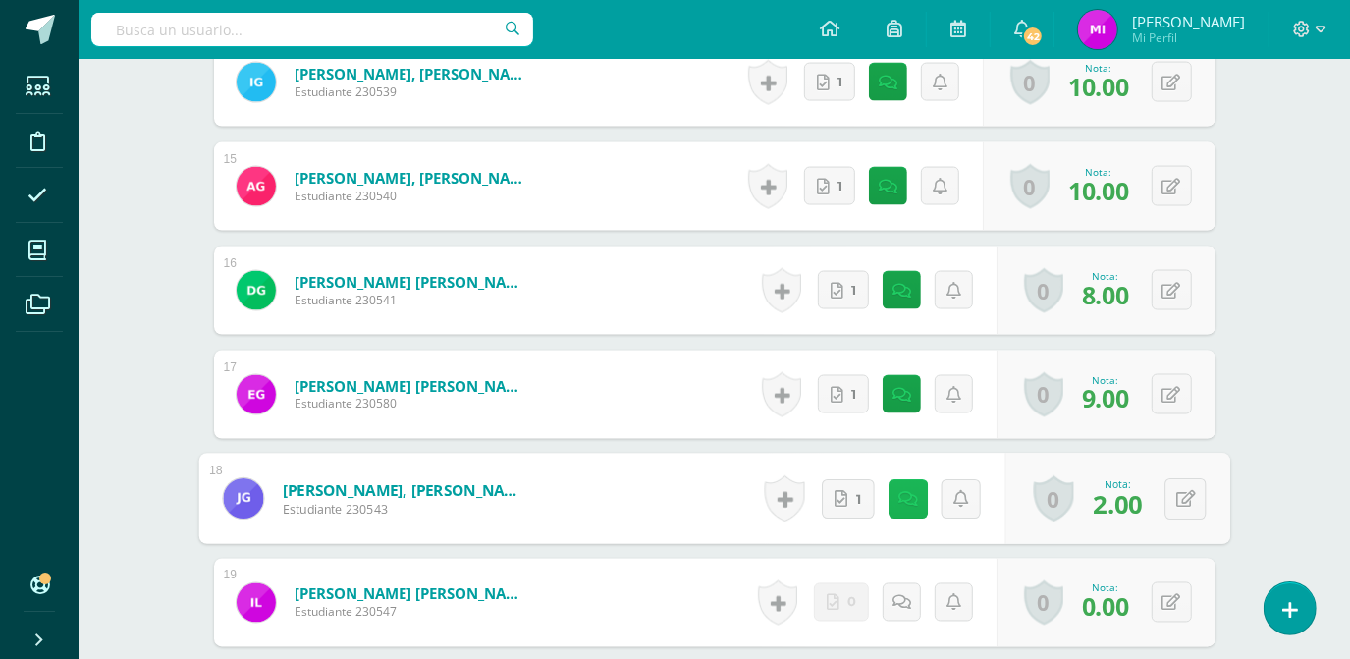
click at [894, 504] on link at bounding box center [906, 498] width 39 height 39
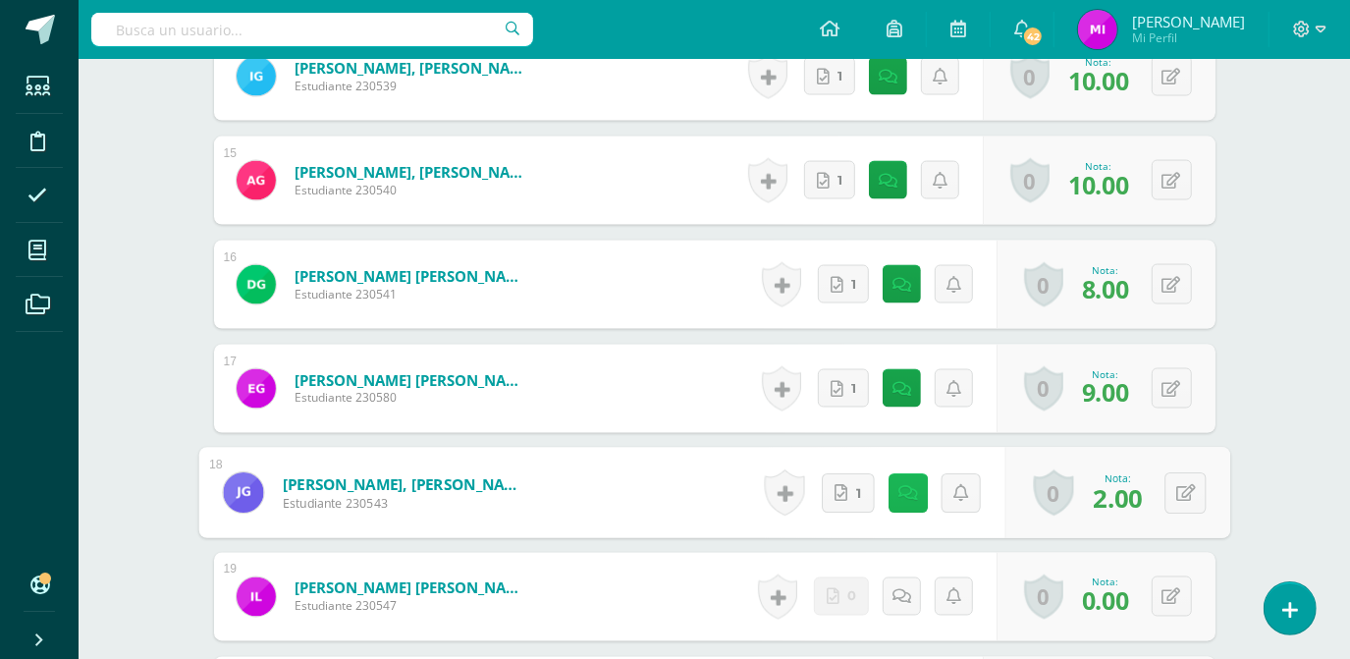
click at [922, 486] on link at bounding box center [906, 492] width 39 height 39
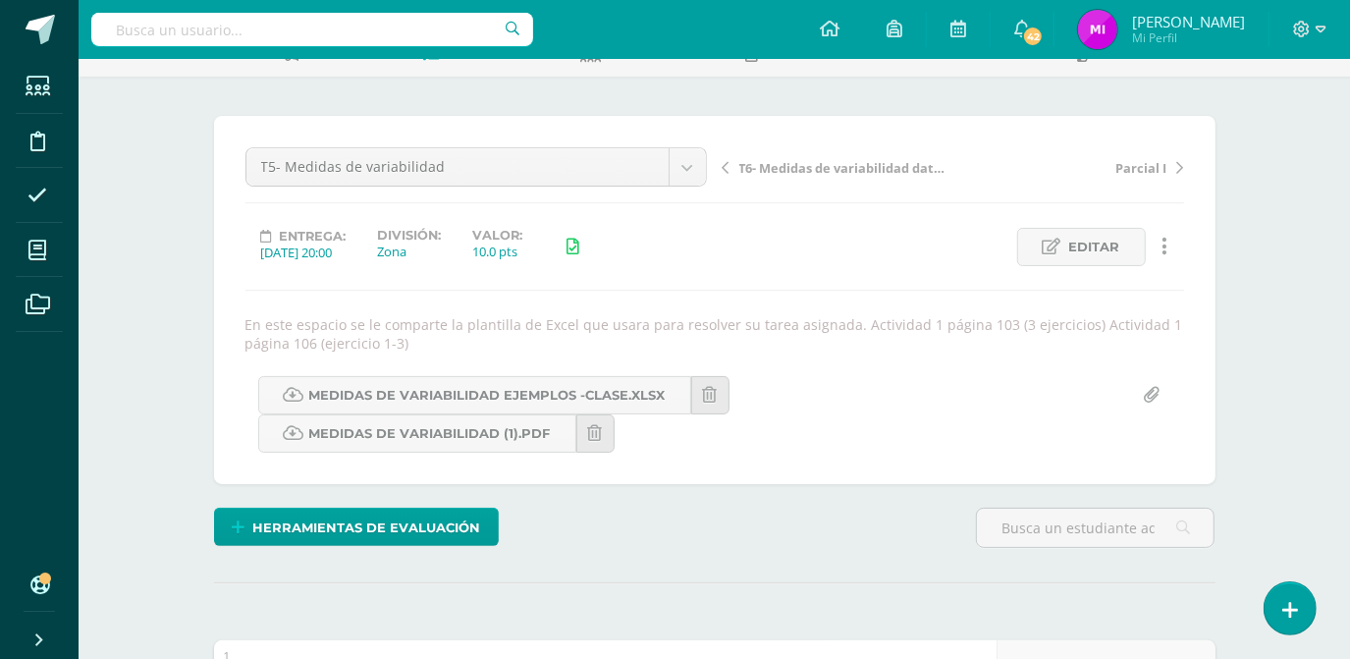
scroll to position [80, 0]
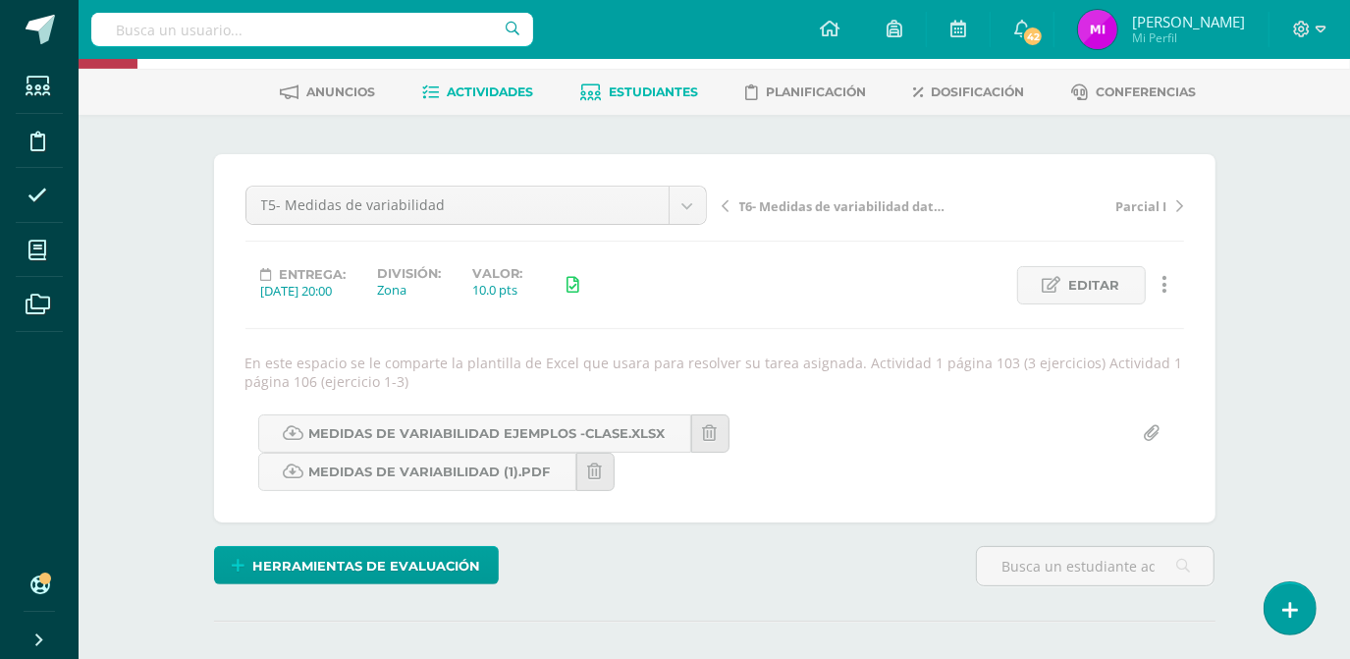
click at [621, 103] on link "Estudiantes" at bounding box center [639, 92] width 118 height 31
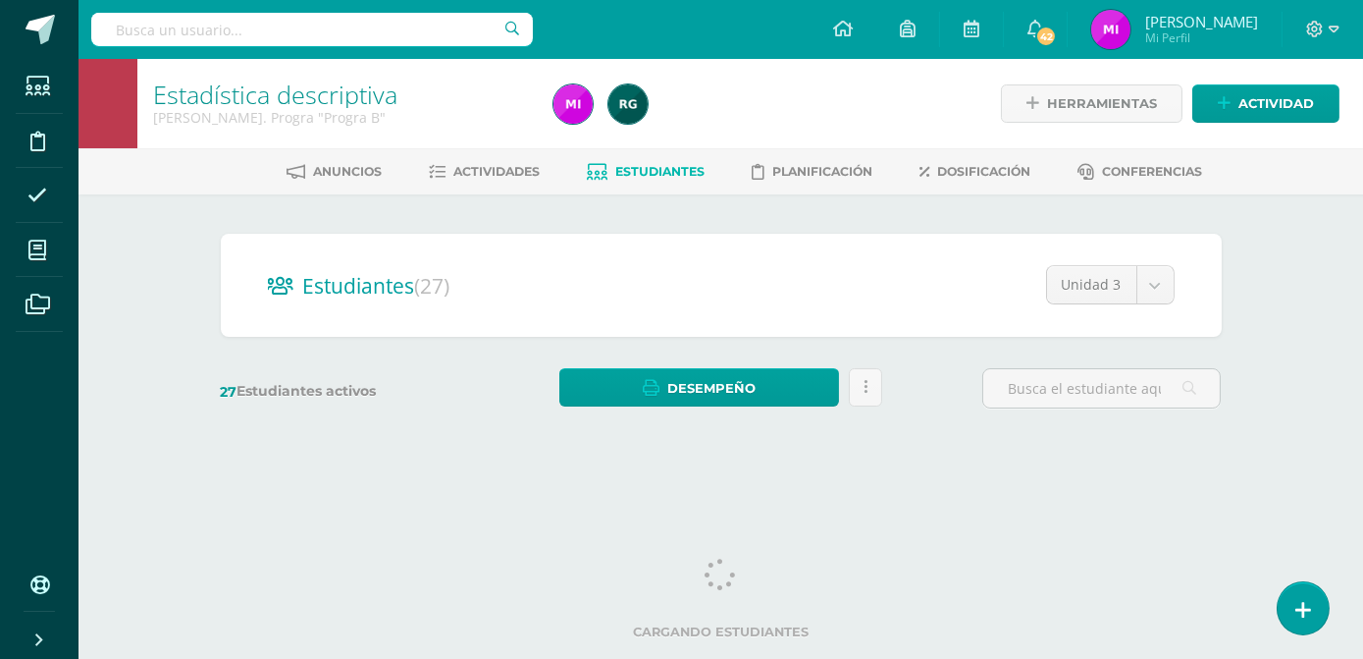
click at [1290, 445] on div "Estadística descriptiva [PERSON_NAME]. Progra "Progra B" Herramientas Detalle d…" at bounding box center [721, 262] width 1285 height 407
click at [1291, 425] on div "Estadística descriptiva [PERSON_NAME]. Progra "Progra B" Herramientas Detalle d…" at bounding box center [721, 262] width 1285 height 407
click at [1304, 382] on div "Estadística descriptiva [PERSON_NAME]. Progra "Progra B" Herramientas Detalle d…" at bounding box center [721, 262] width 1285 height 407
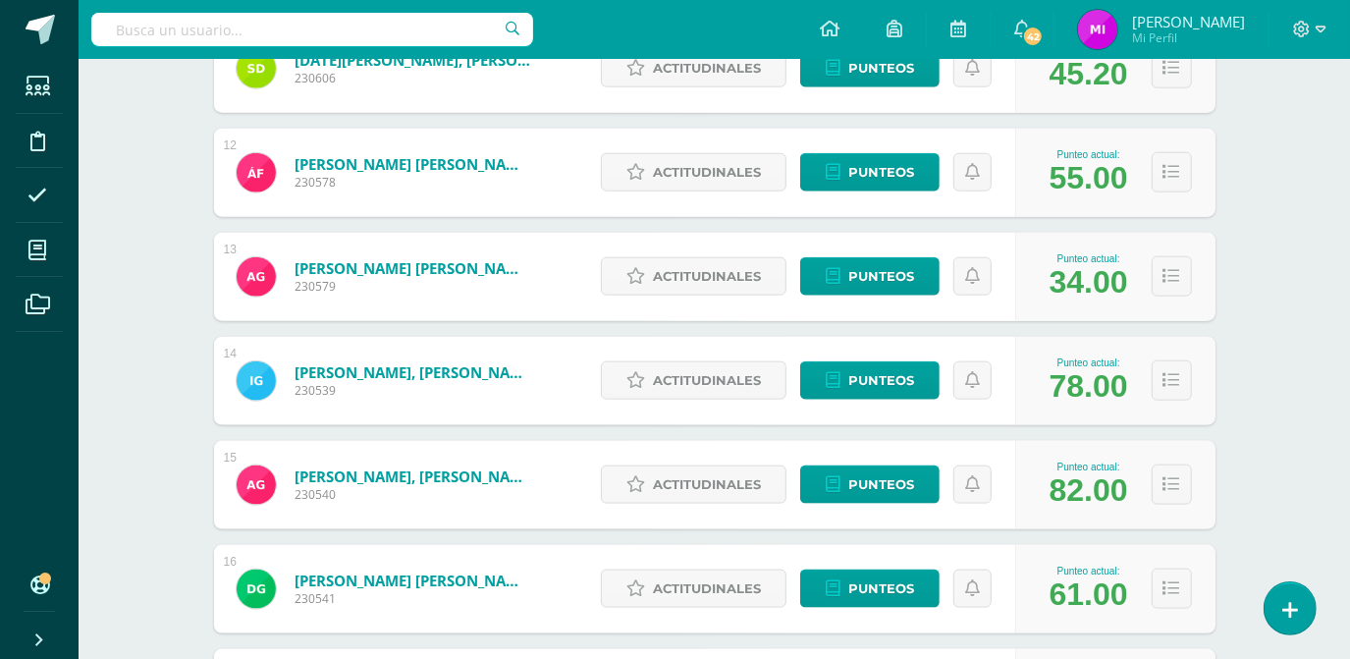
scroll to position [1505, 0]
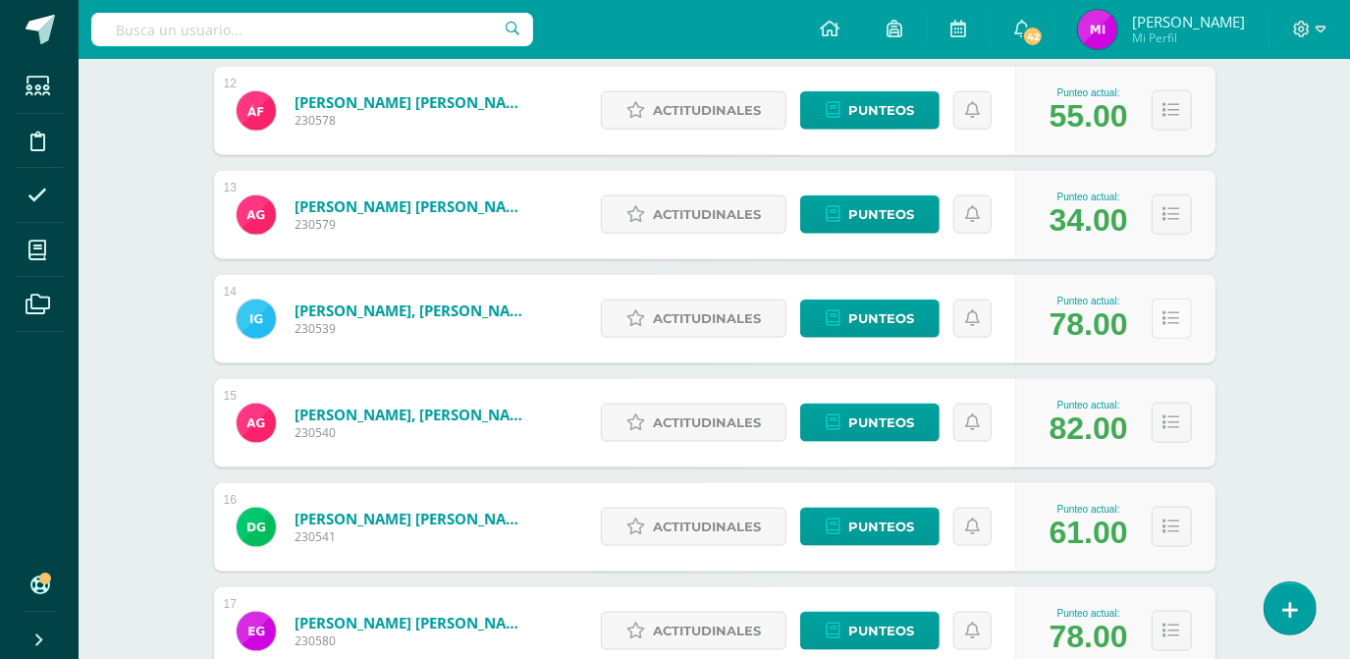
click at [1181, 315] on button at bounding box center [1171, 318] width 40 height 40
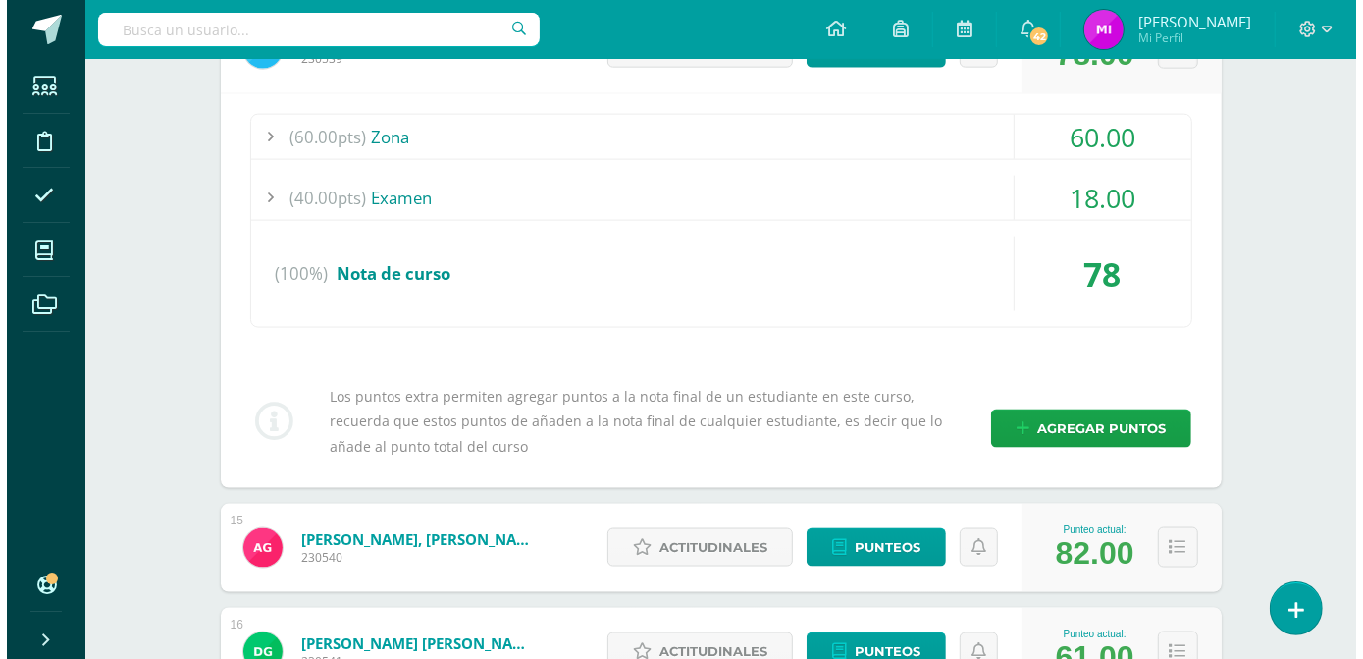
scroll to position [1847, 0]
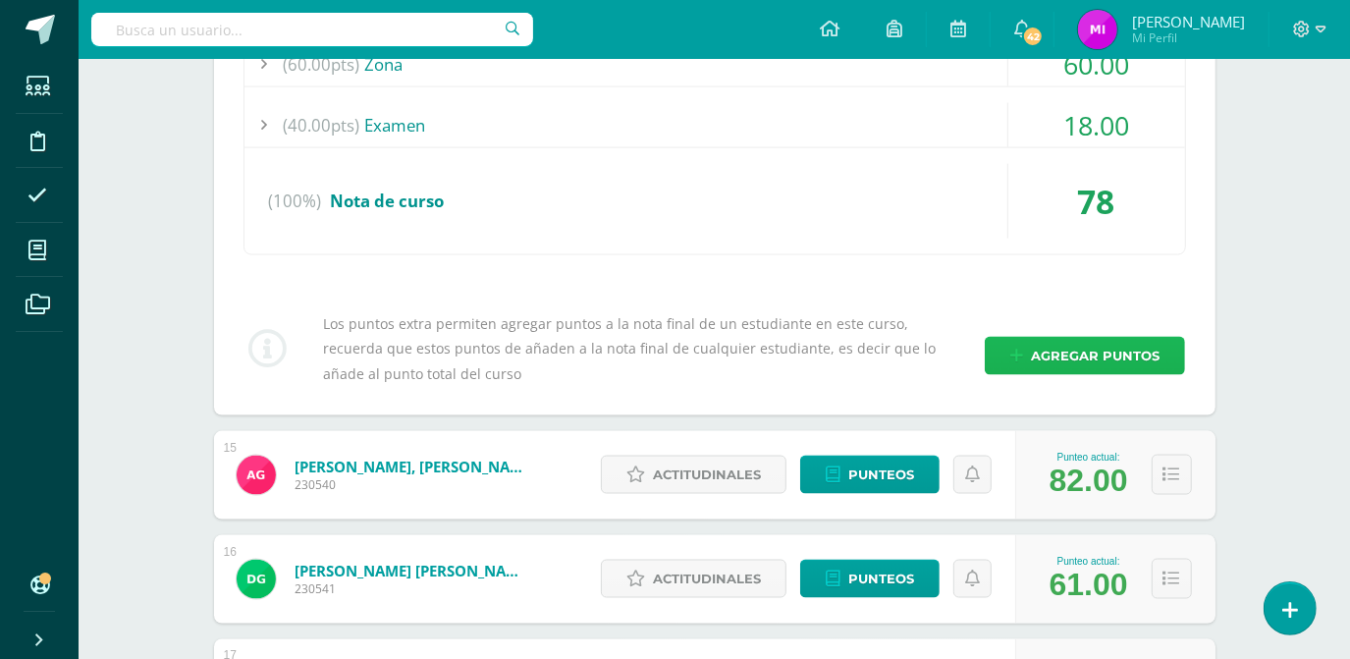
click at [1091, 345] on span "Agregar puntos" at bounding box center [1095, 356] width 129 height 36
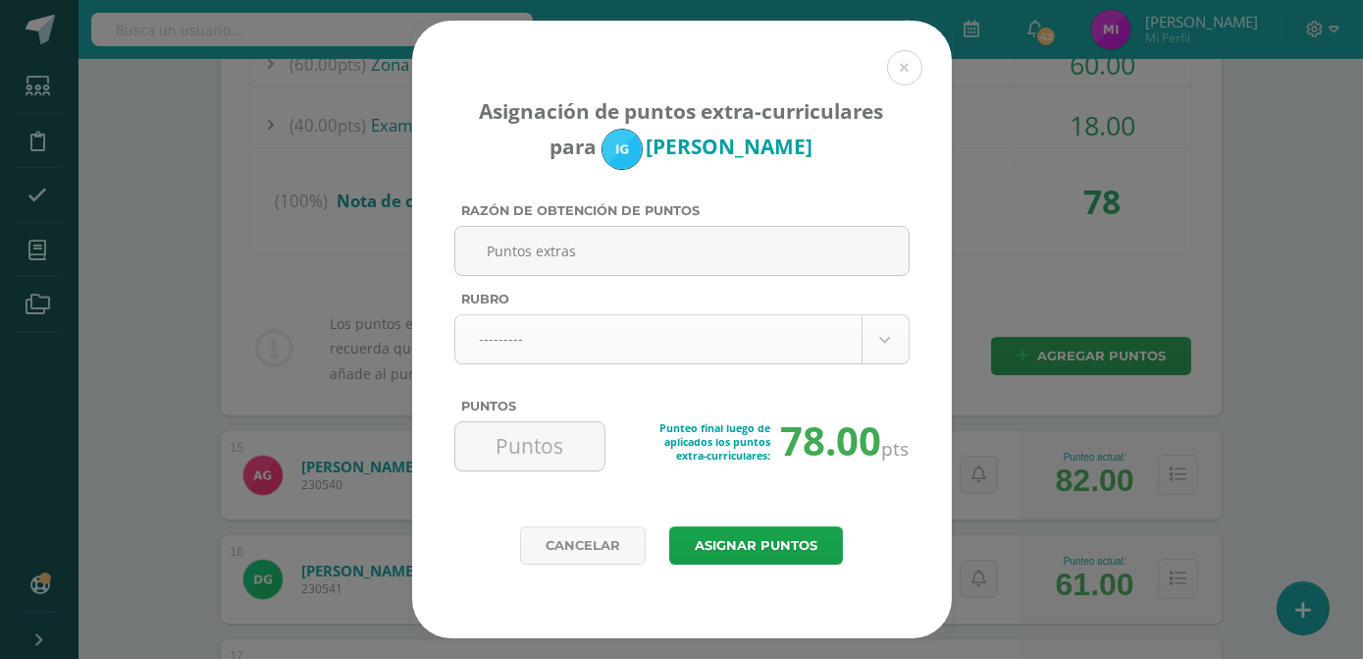
type input "Puntos extras"
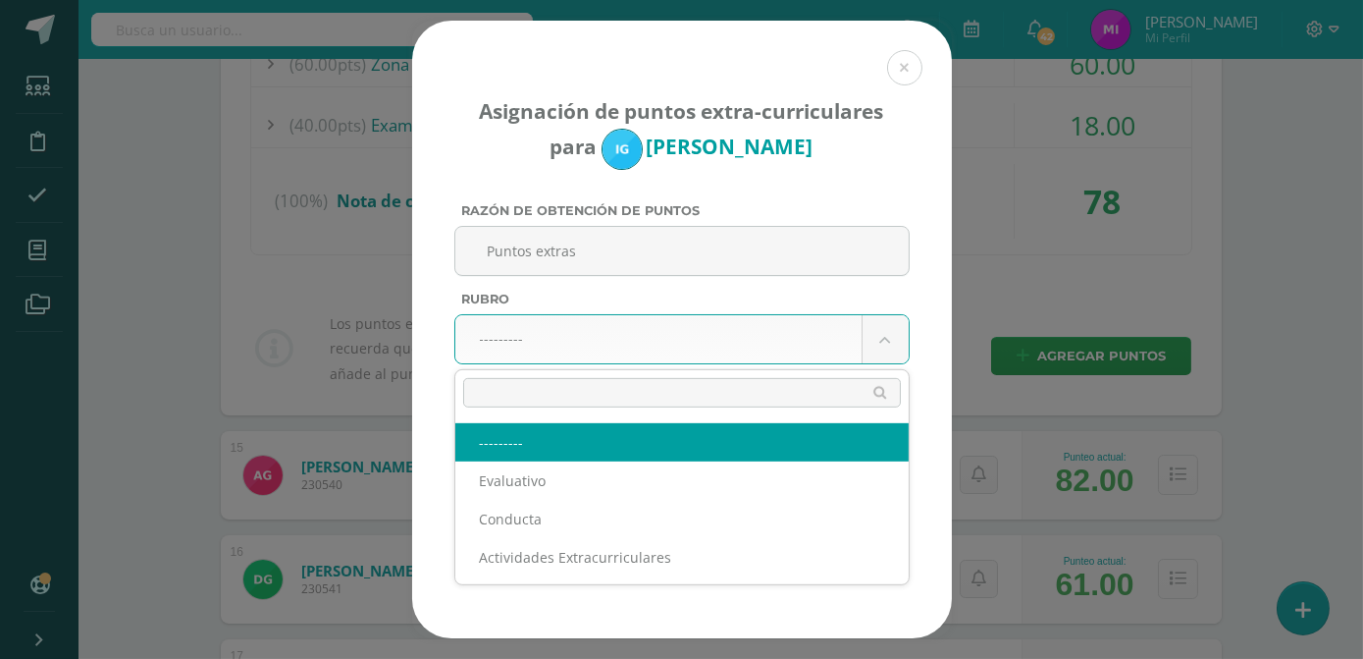
click at [536, 337] on body "Asignación de puntos extra-curriculares para [PERSON_NAME] Razón de obtención d…" at bounding box center [681, 26] width 1363 height 3746
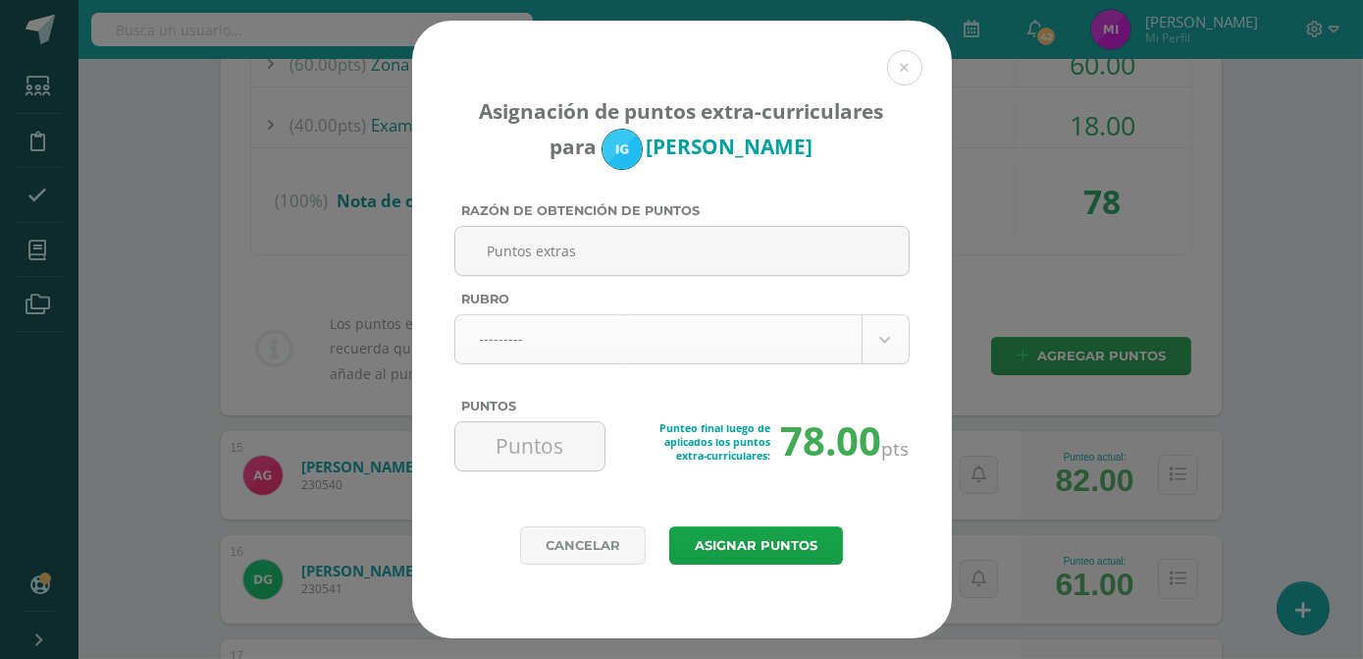
click at [536, 337] on body "Asignación de puntos extra-curriculares para Ignacio García Razón de obtención …" at bounding box center [681, 26] width 1363 height 3746
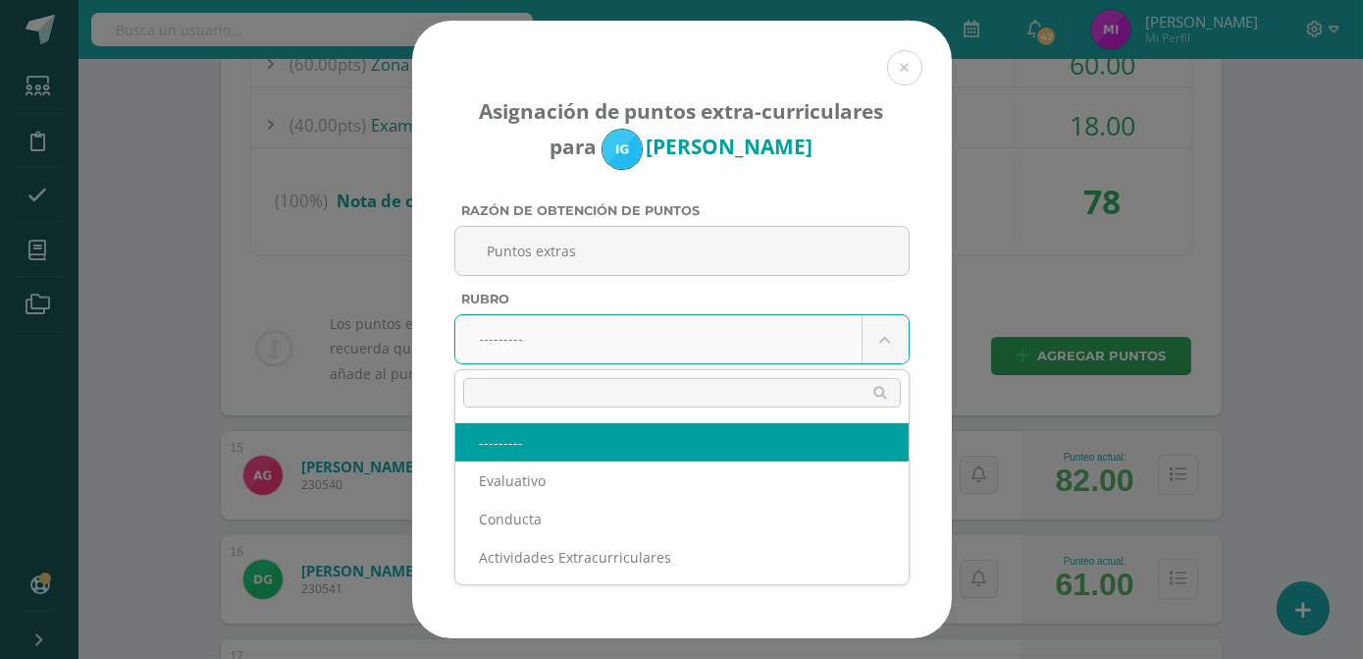
click at [536, 337] on body "Asignación de puntos extra-curriculares para Ignacio García Razón de obtención …" at bounding box center [681, 26] width 1363 height 3746
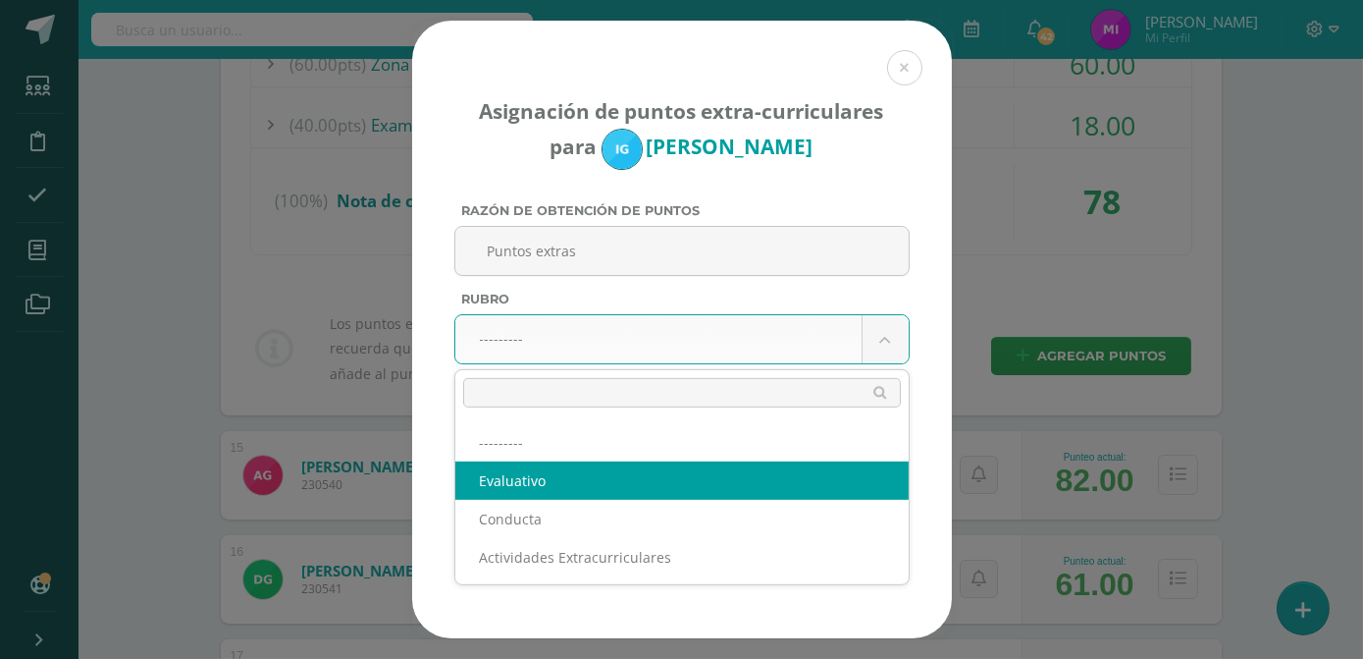
select select "1"
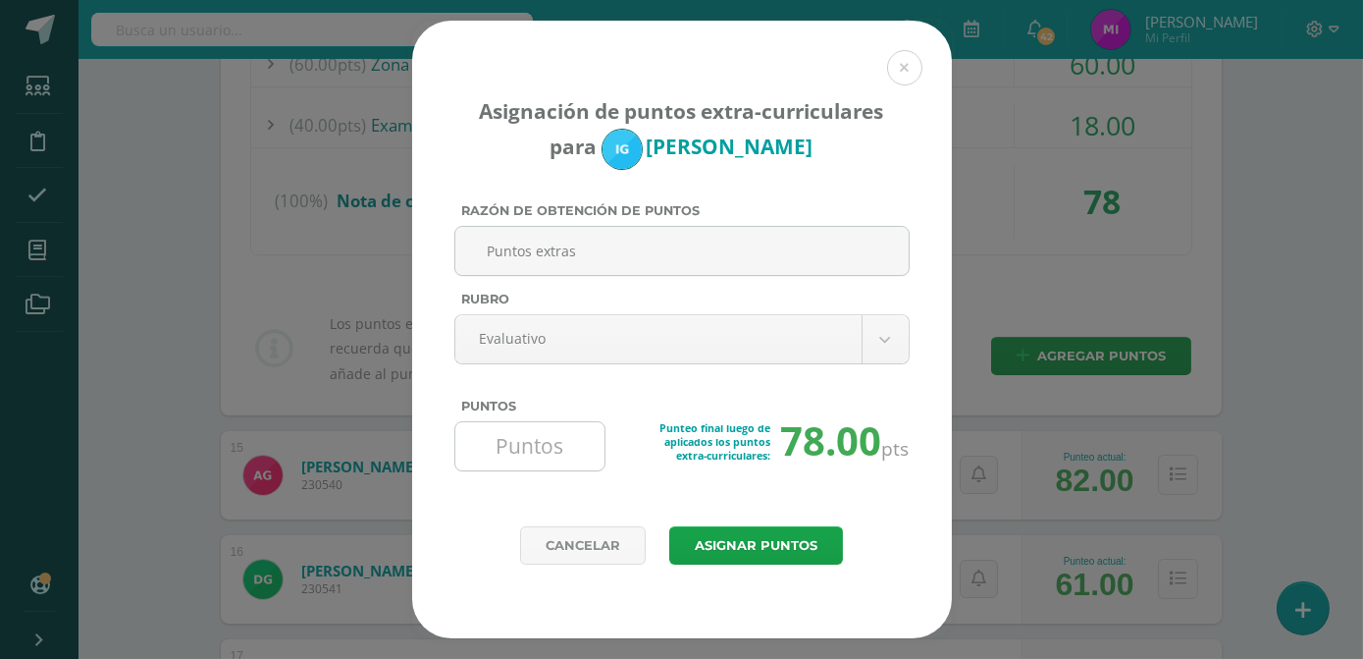
click at [518, 452] on input "Puntos" at bounding box center [530, 446] width 134 height 48
type input "2"
click at [744, 552] on button "Asignar puntos" at bounding box center [756, 545] width 174 height 38
click at [759, 543] on button "Asignar puntos" at bounding box center [756, 545] width 174 height 38
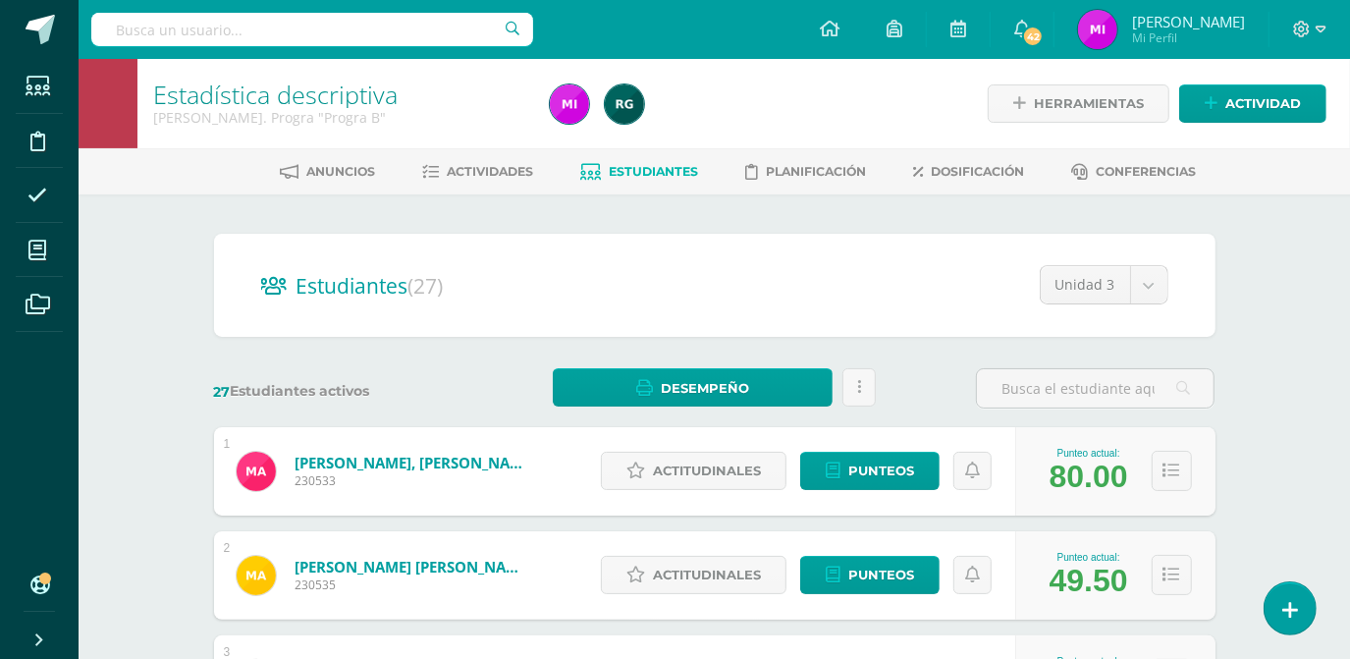
click at [470, 171] on span "Actividades" at bounding box center [490, 171] width 86 height 15
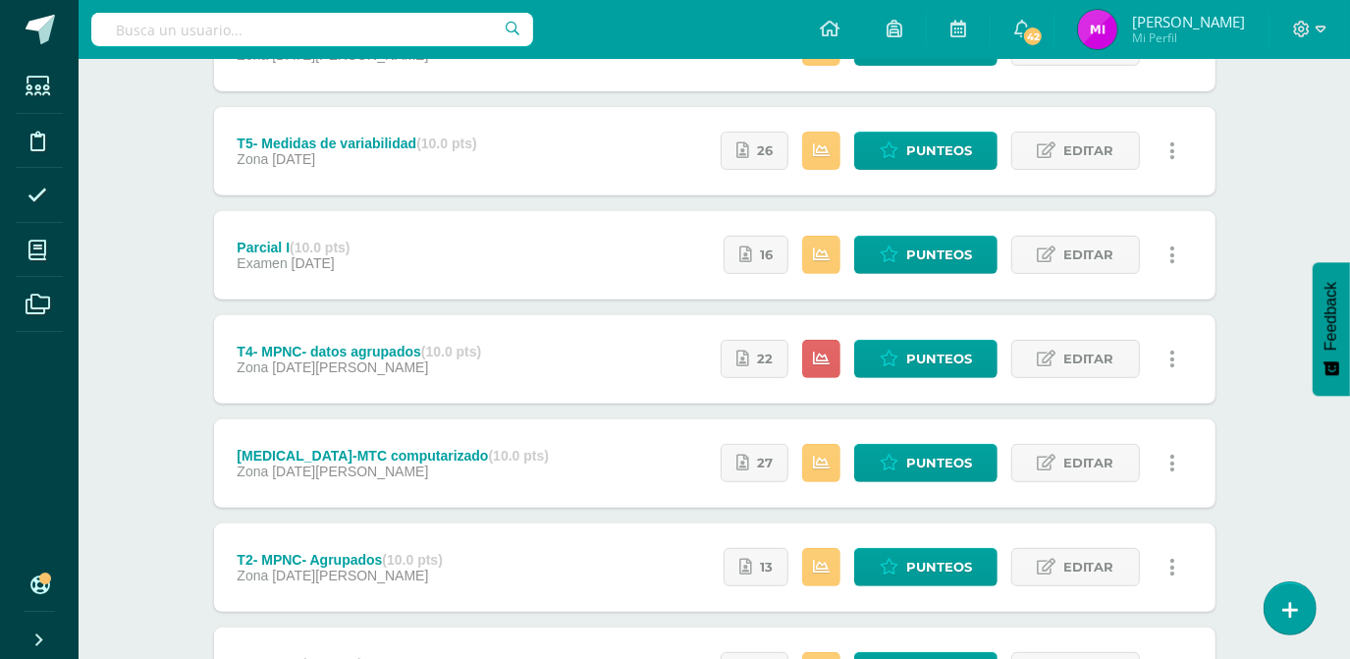
scroll to position [463, 0]
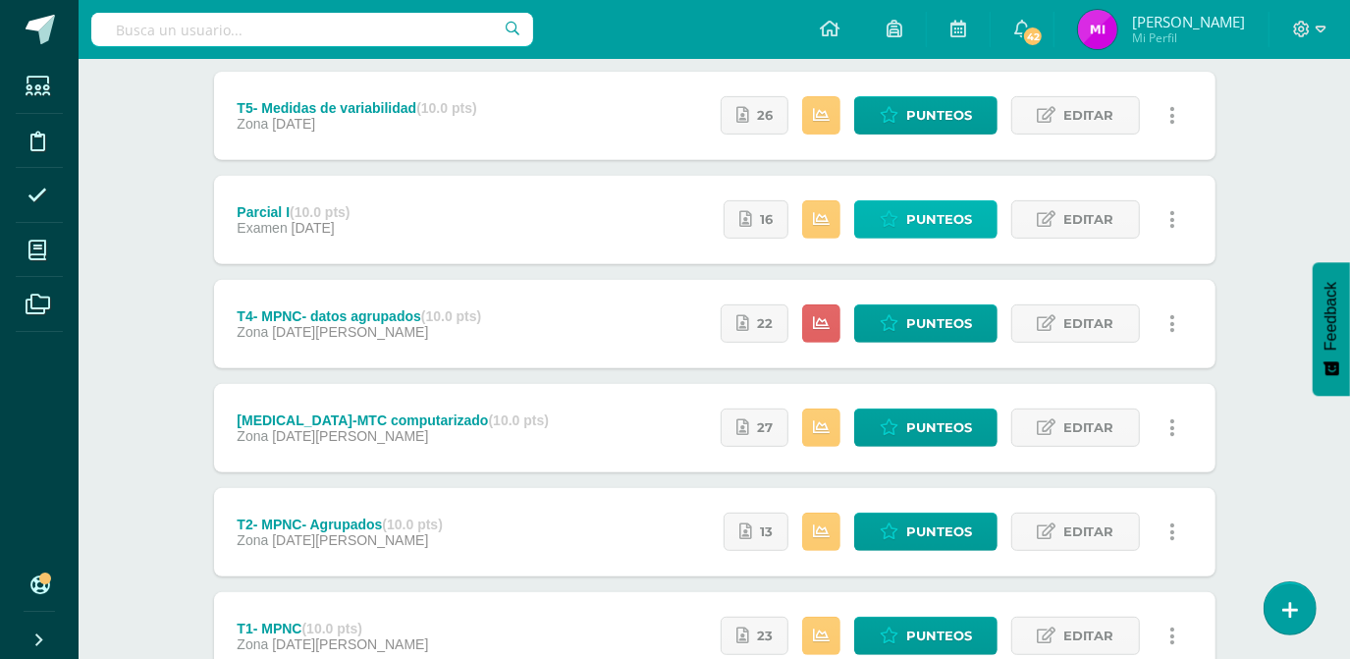
click at [912, 214] on span "Punteos" at bounding box center [939, 219] width 66 height 36
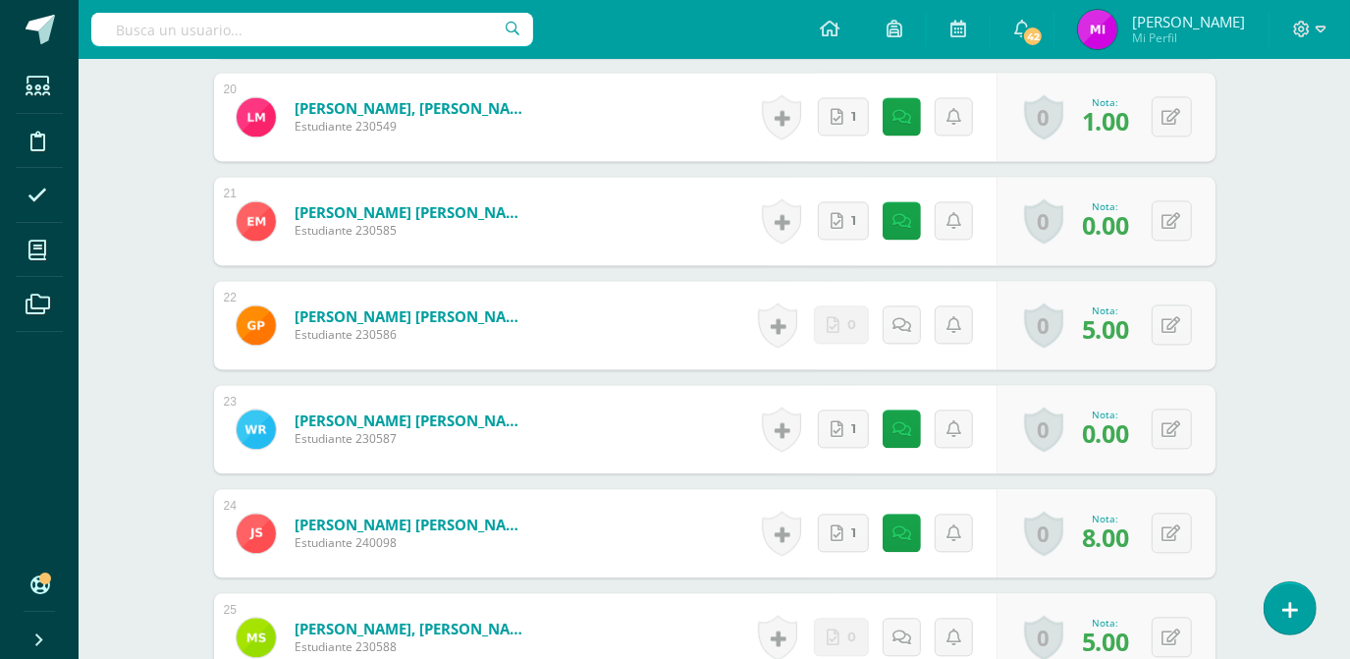
scroll to position [2688, 0]
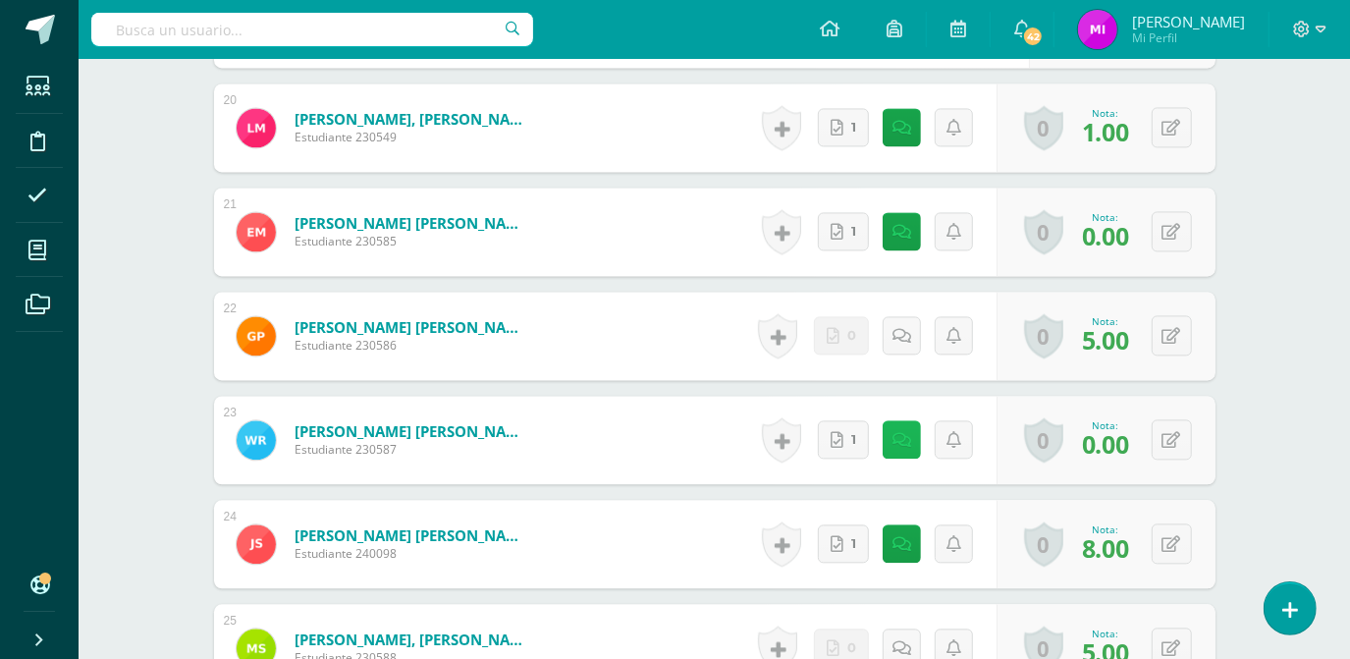
click at [900, 440] on icon at bounding box center [901, 440] width 19 height 17
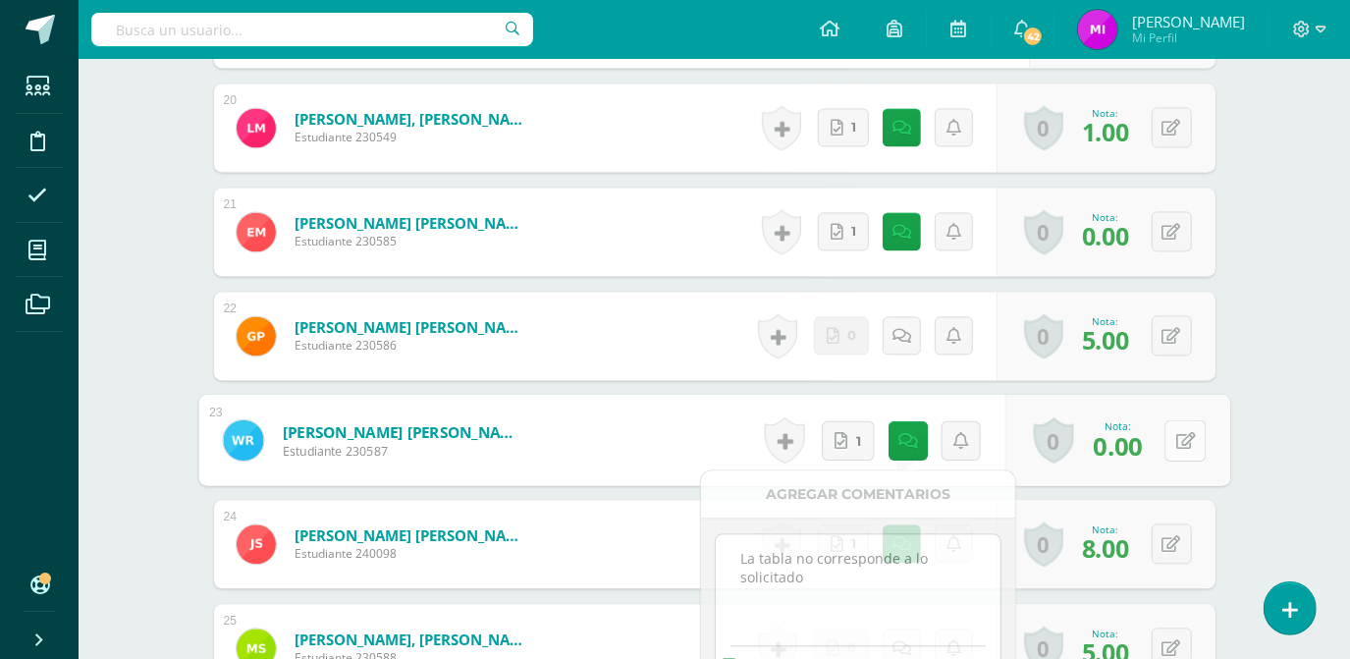
click at [1176, 438] on icon at bounding box center [1185, 439] width 20 height 17
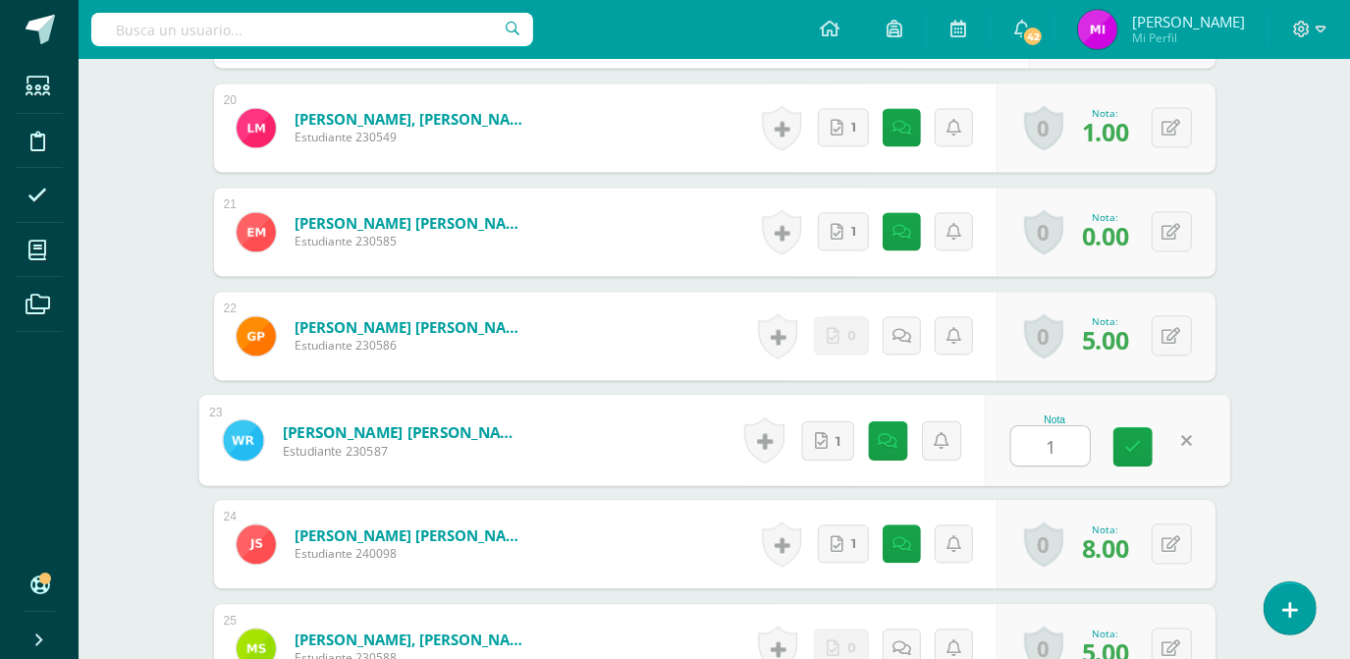
type input "1"
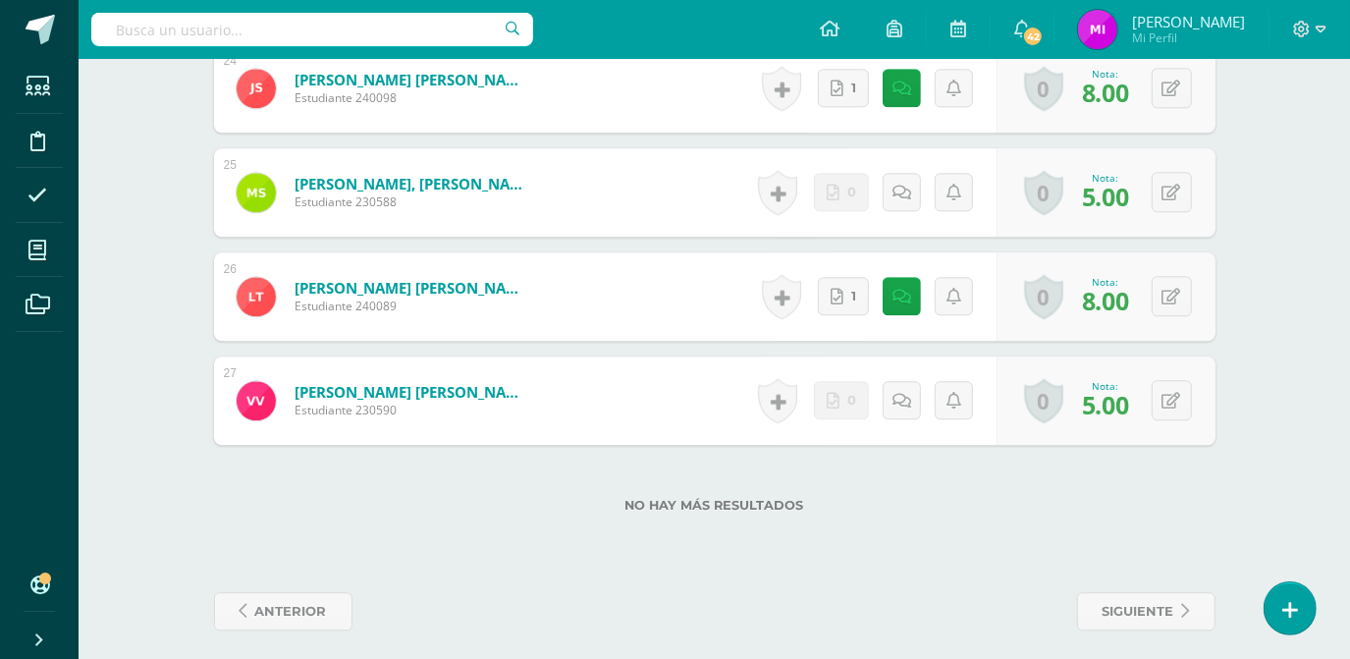
scroll to position [3151, 0]
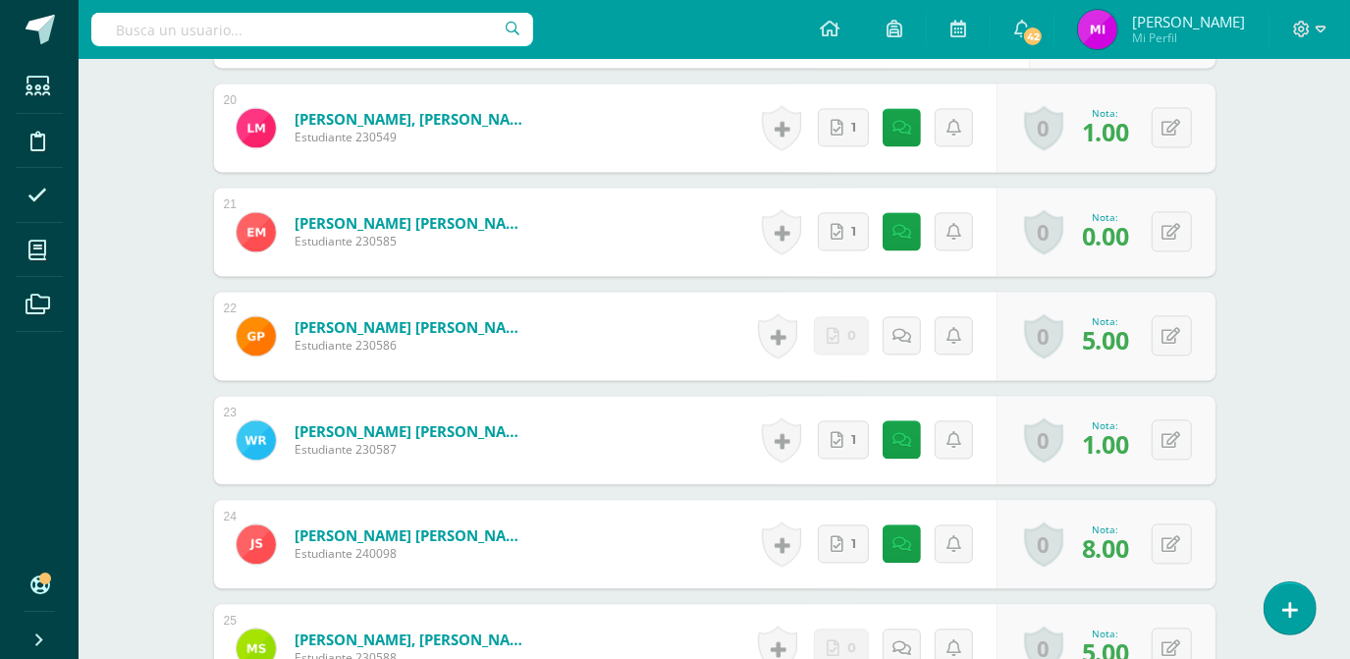
scroll to position [2651, 0]
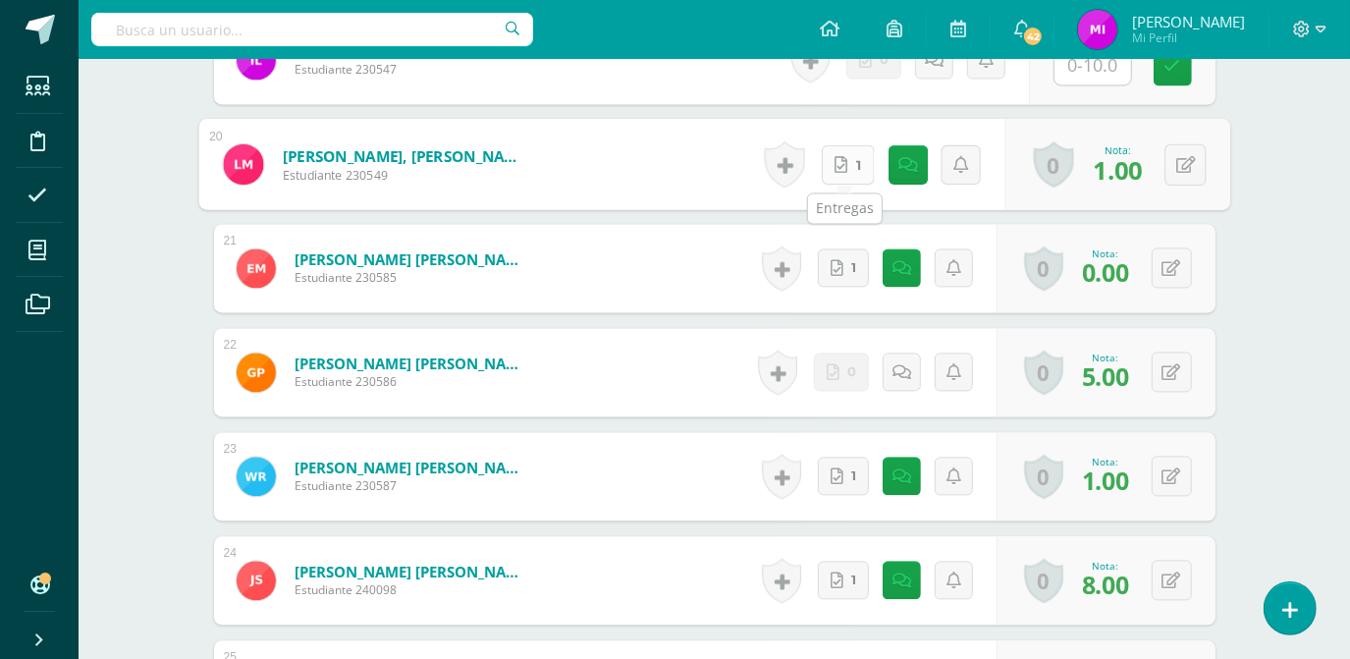
click at [840, 163] on icon at bounding box center [840, 163] width 13 height 17
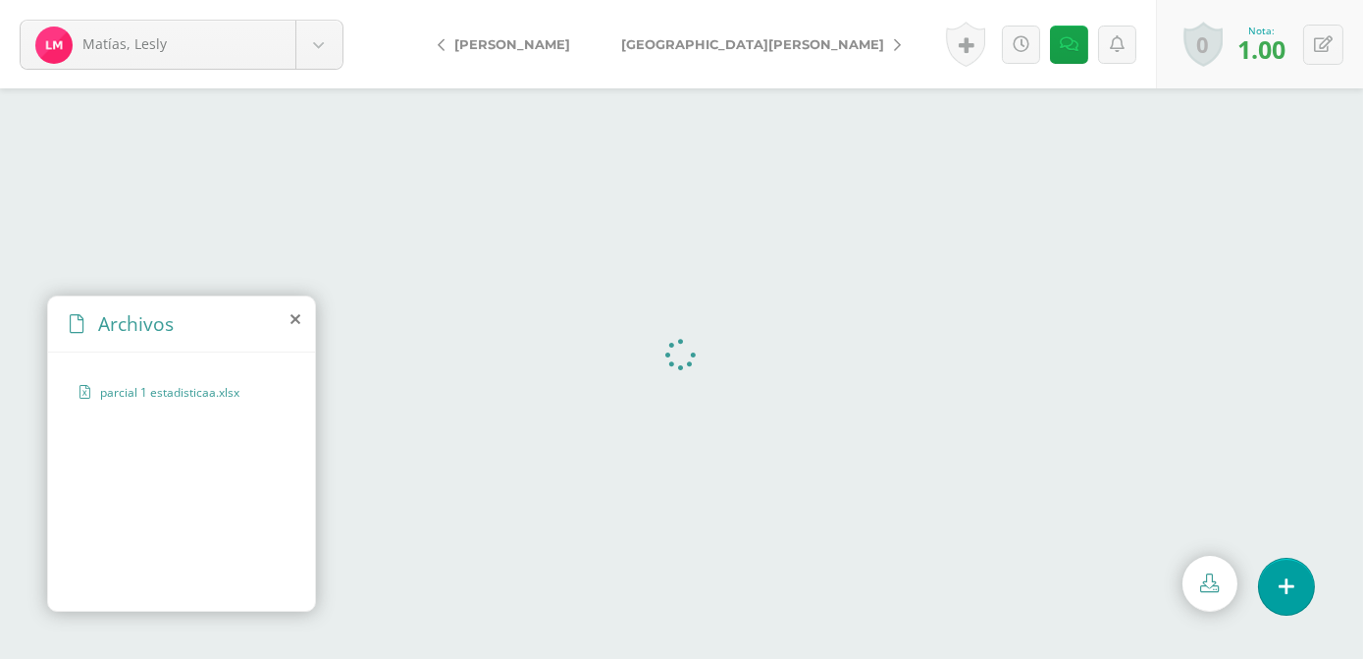
click at [295, 318] on icon at bounding box center [296, 319] width 10 height 16
